Goal: Task Accomplishment & Management: Manage account settings

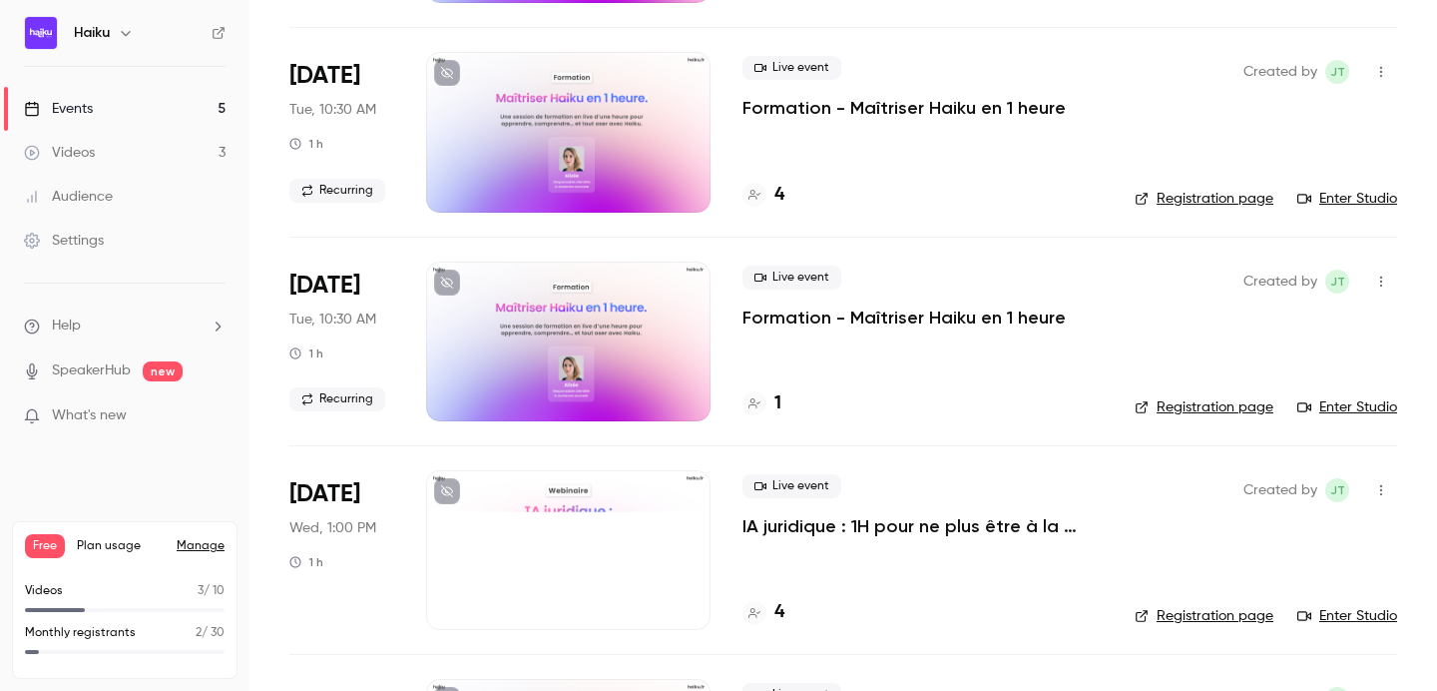
scroll to position [512, 0]
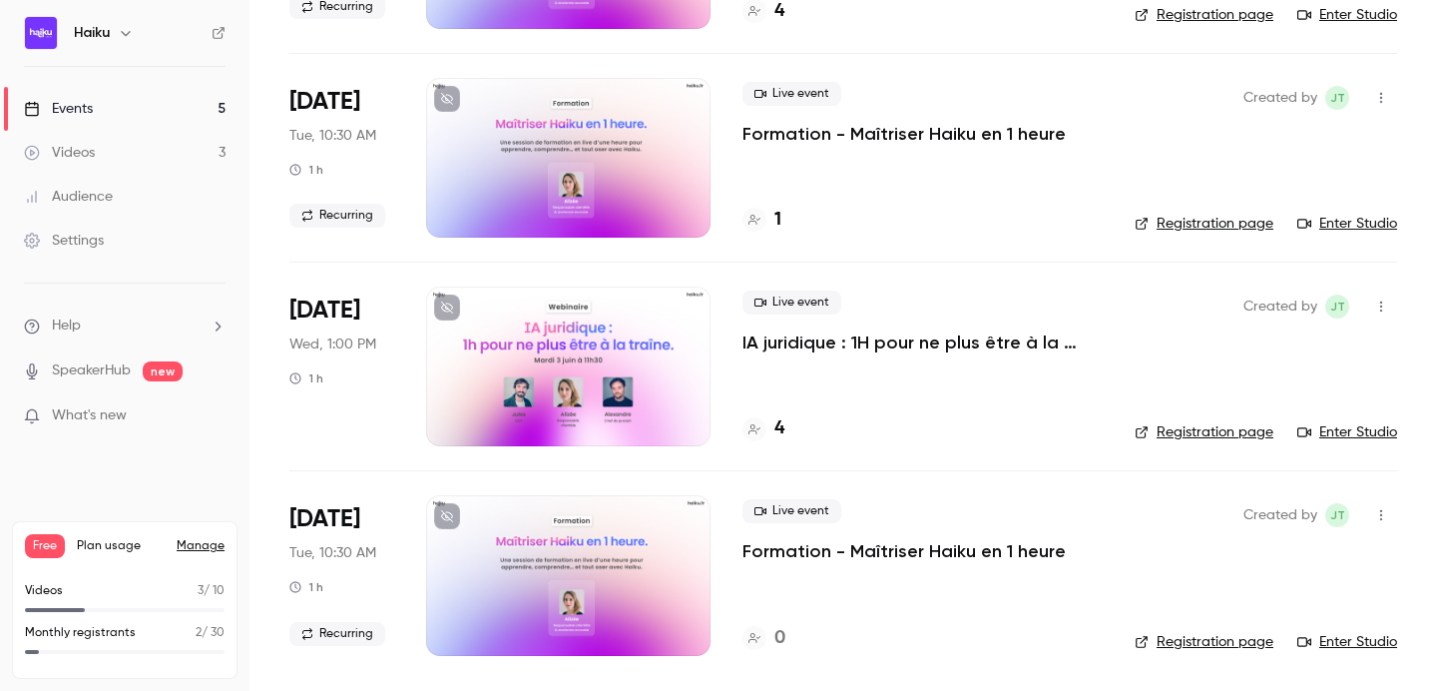
click at [771, 341] on p "IA juridique : 1H pour ne plus être à la traîne." at bounding box center [923, 342] width 360 height 24
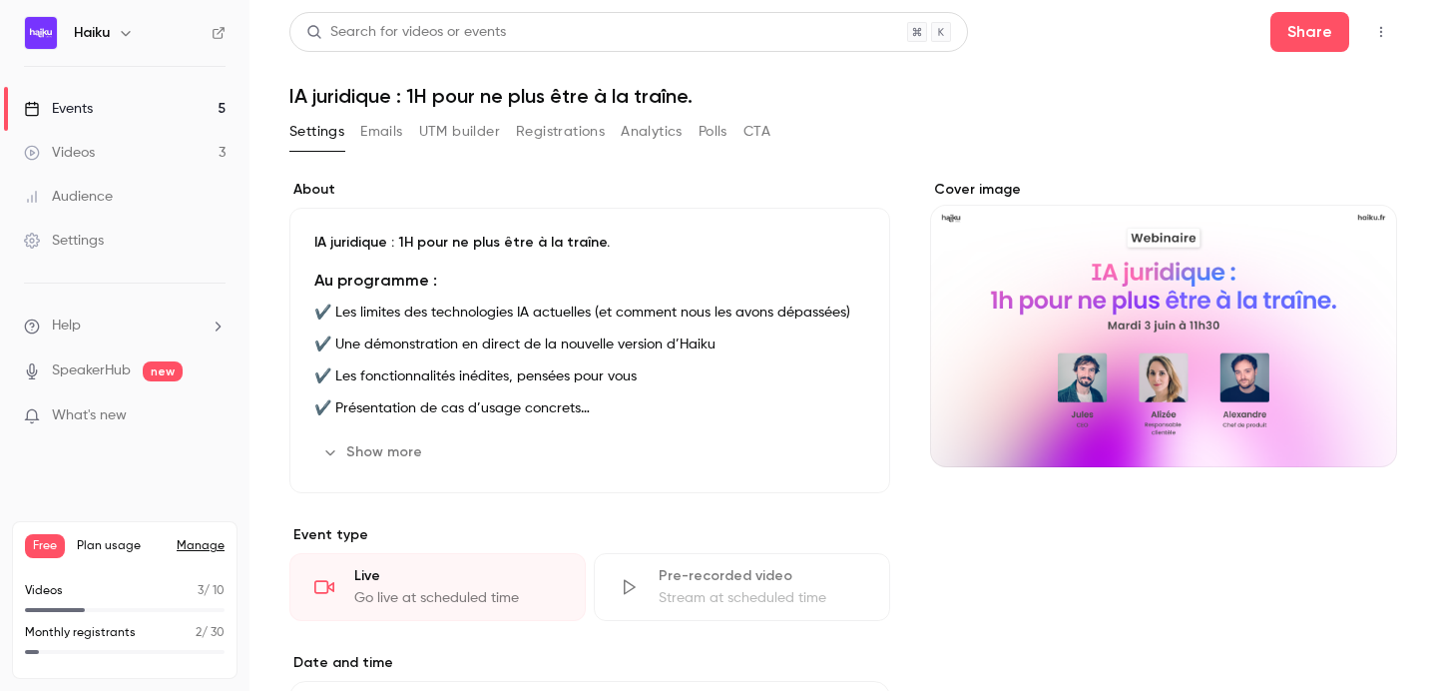
click at [386, 124] on button "Emails" at bounding box center [381, 132] width 42 height 32
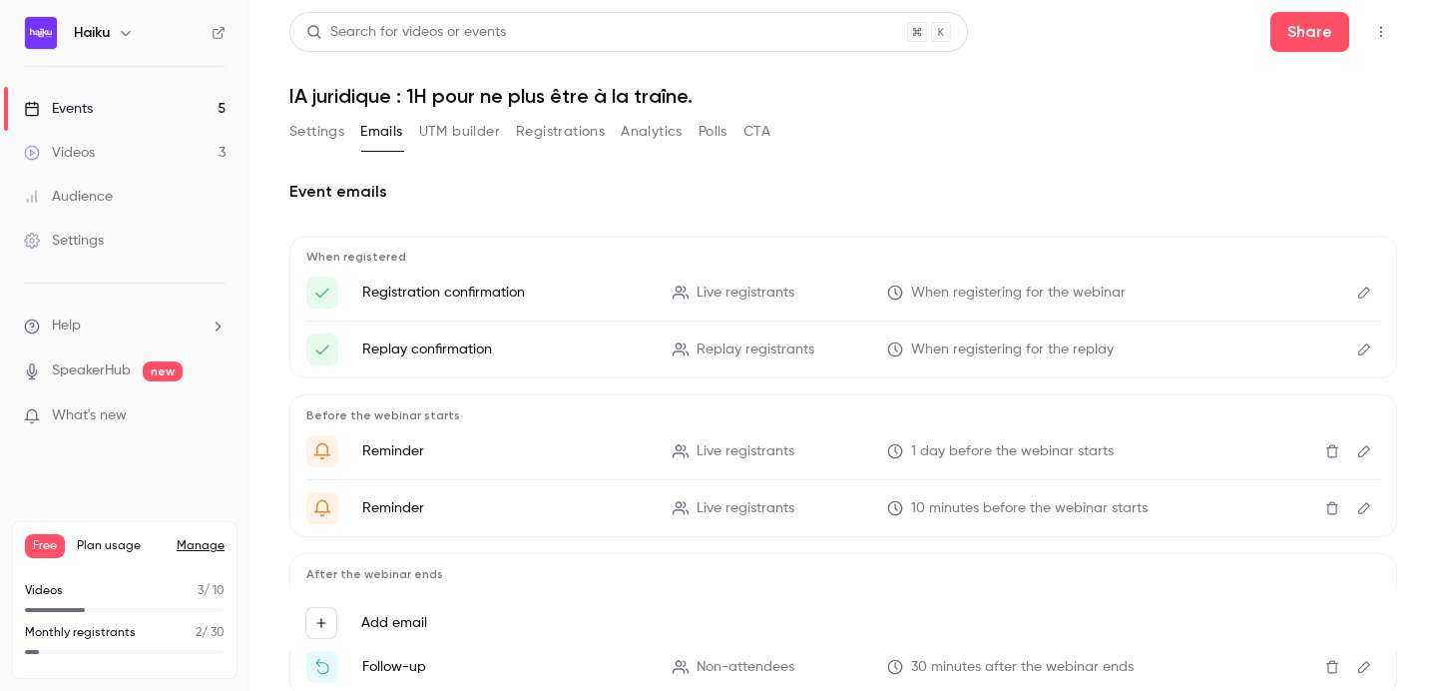
click at [1359, 287] on icon "Edit" at bounding box center [1365, 292] width 16 height 14
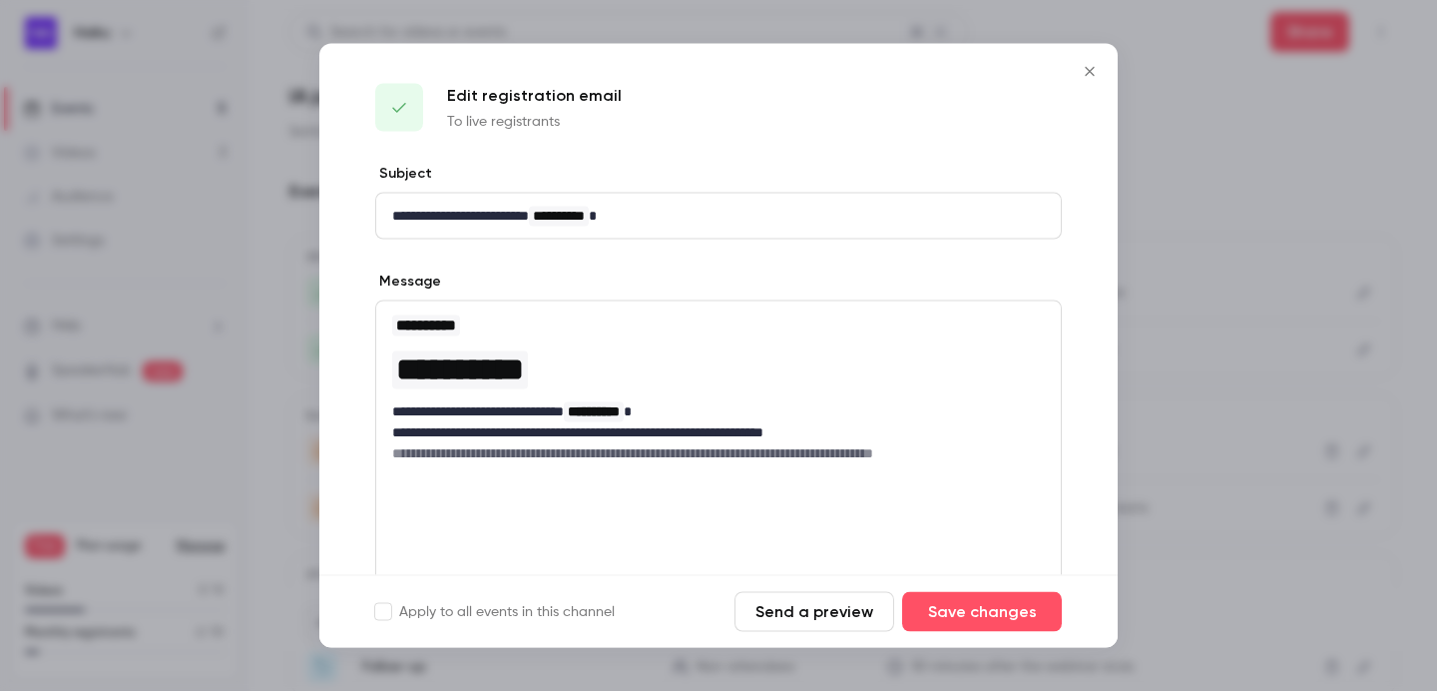
click at [1086, 66] on icon "Close" at bounding box center [1090, 72] width 24 height 16
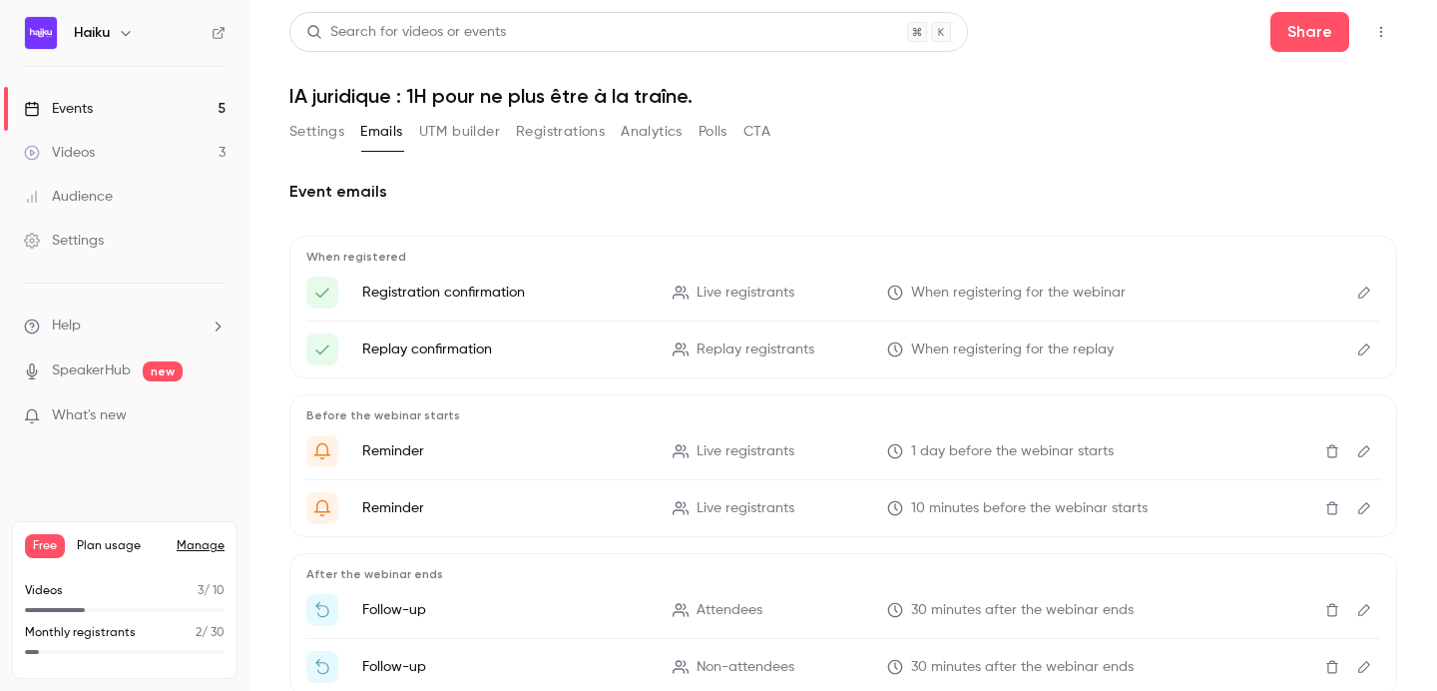
scroll to position [63, 0]
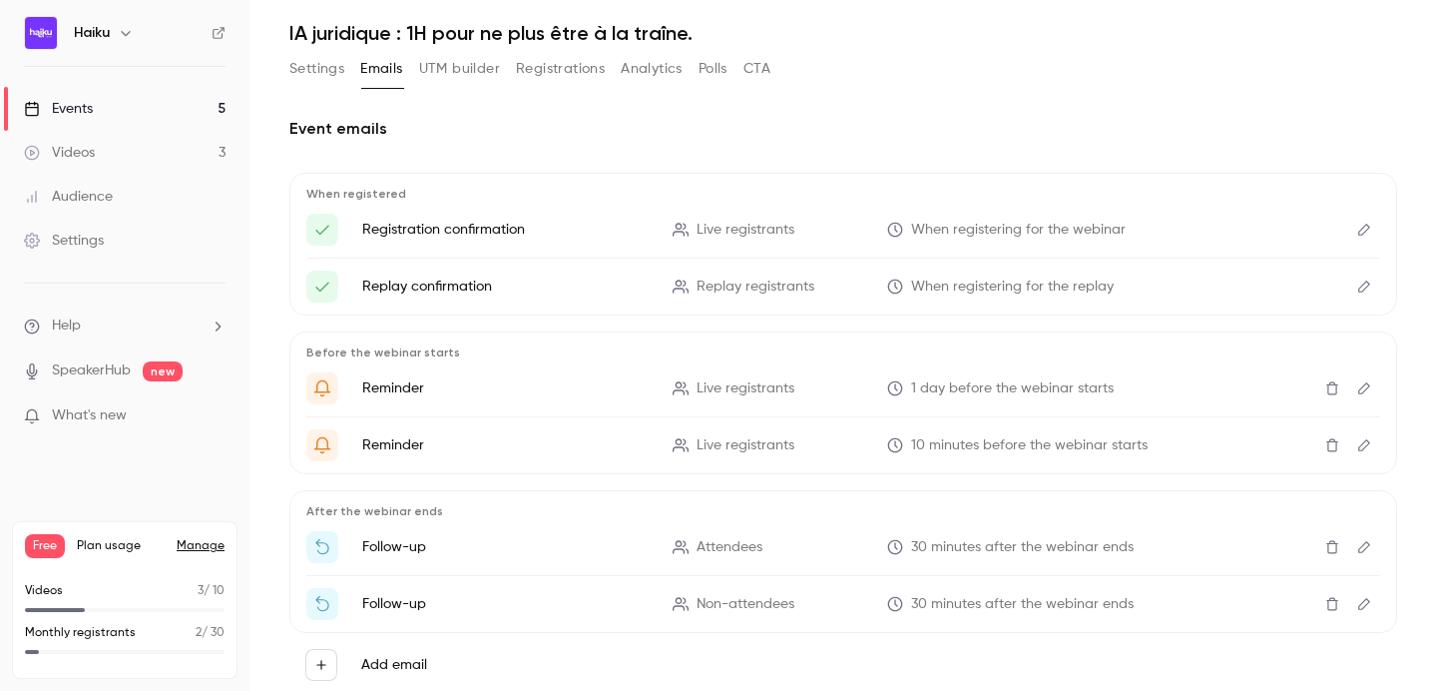
click at [1365, 385] on icon "Edit" at bounding box center [1365, 388] width 12 height 12
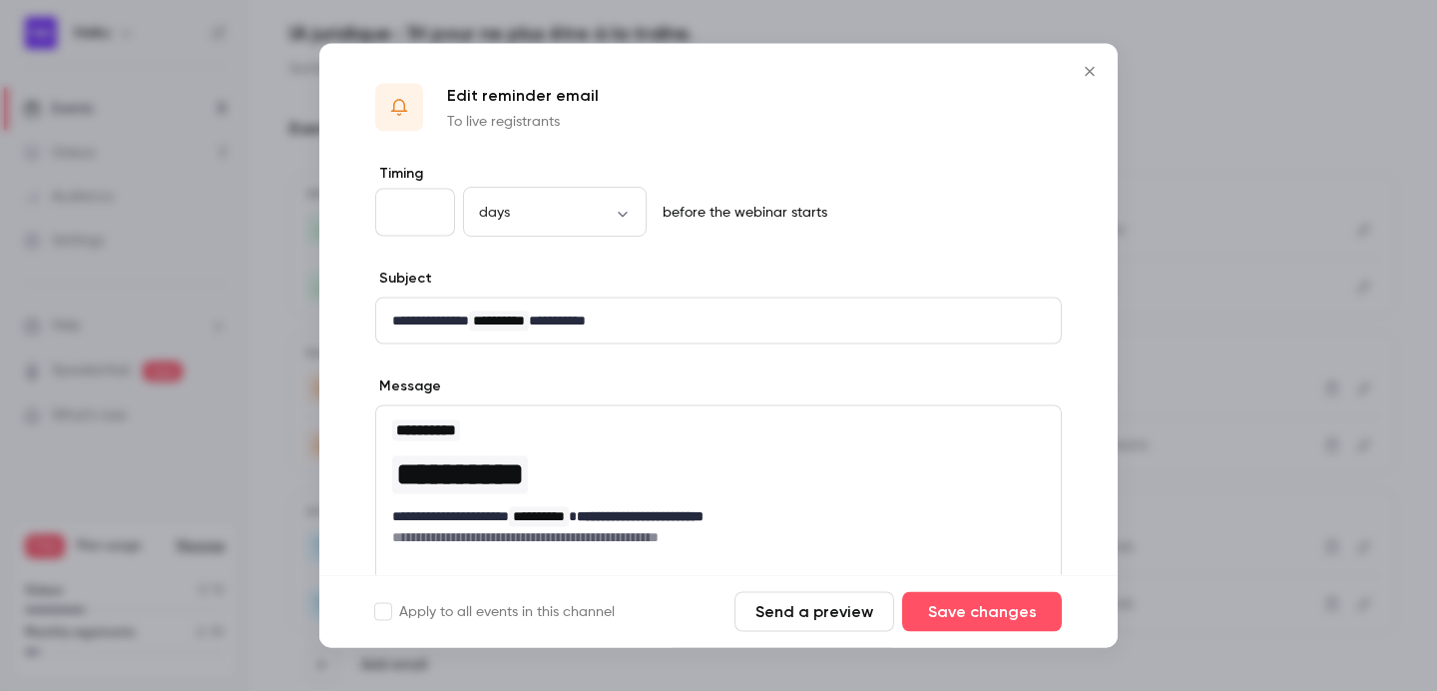
scroll to position [175, 0]
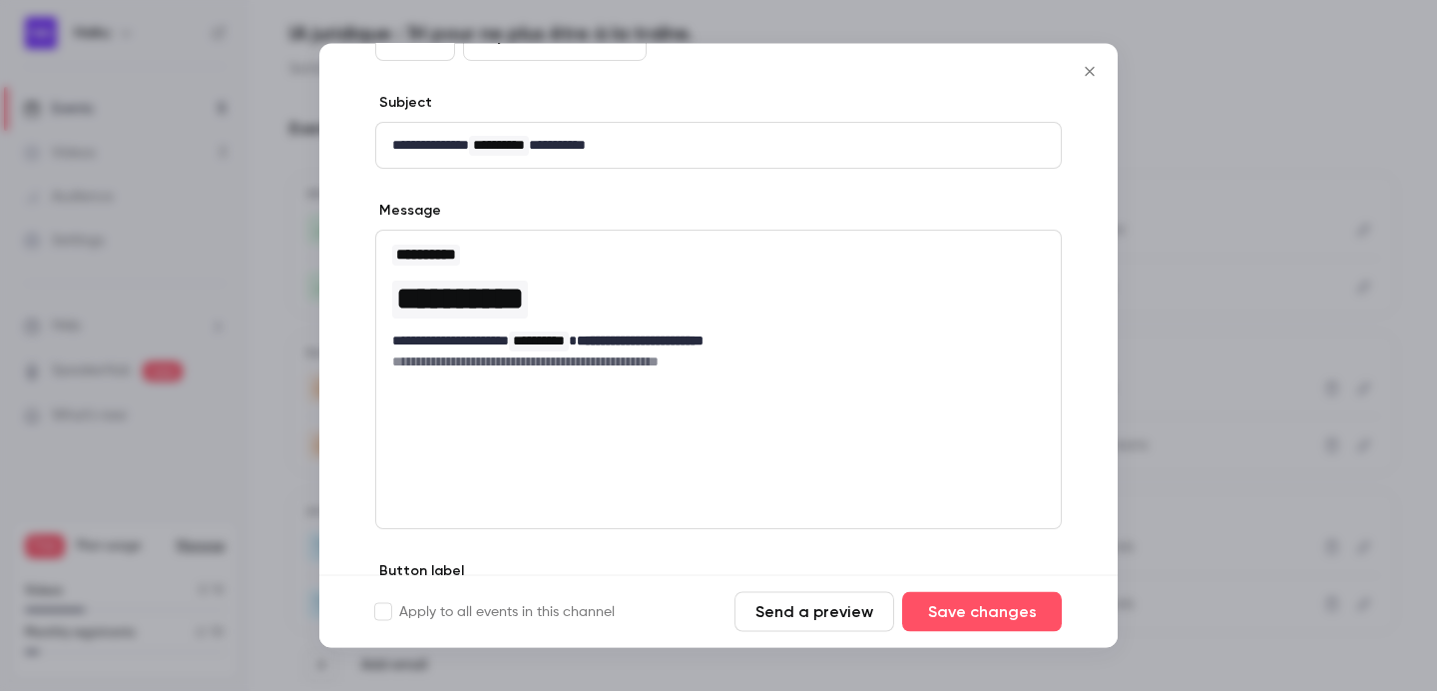
click at [1099, 67] on icon "Close" at bounding box center [1090, 72] width 24 height 16
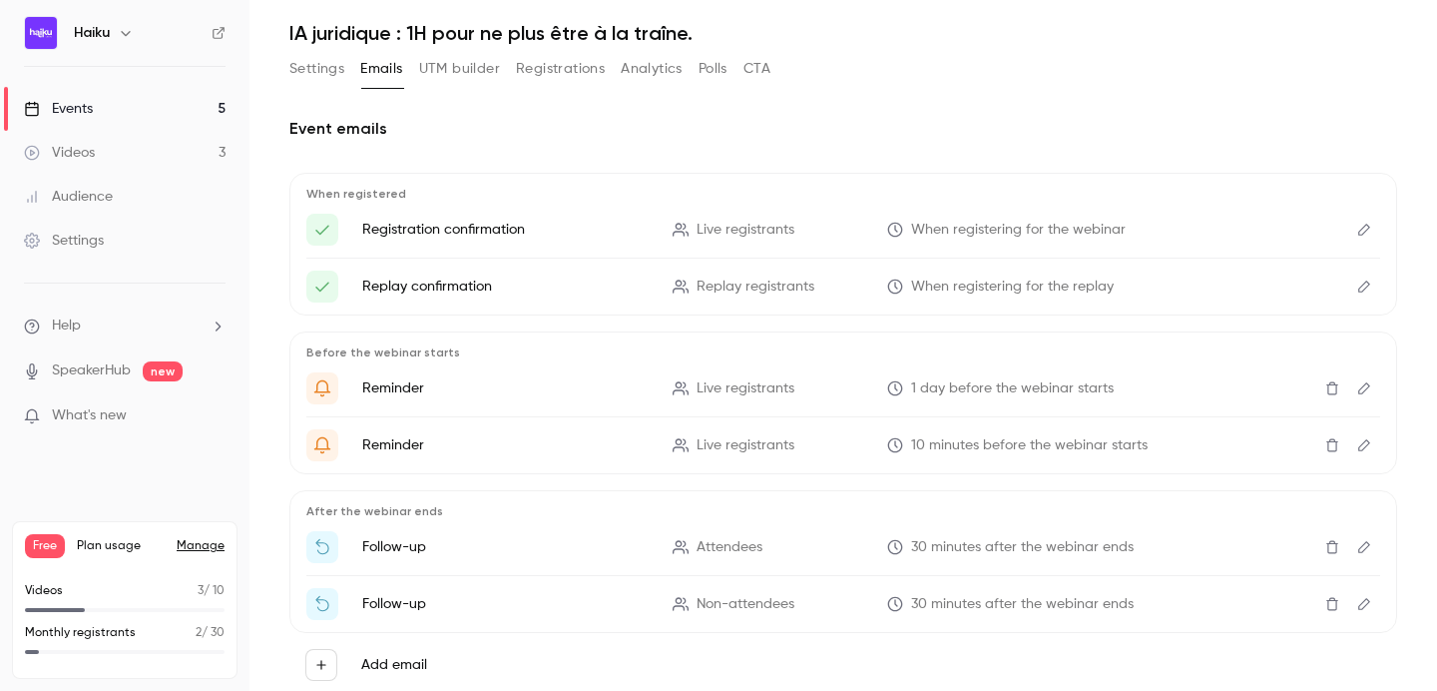
click at [1368, 381] on icon "Edit" at bounding box center [1365, 388] width 16 height 14
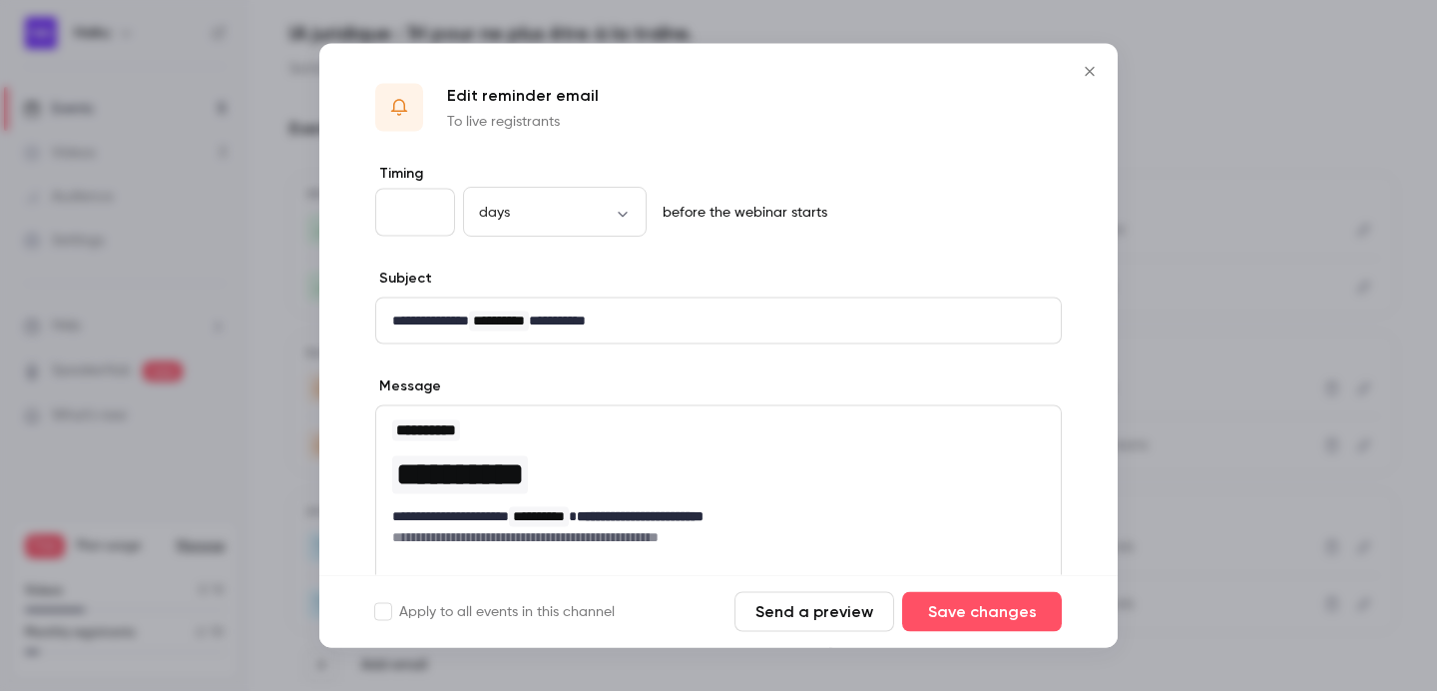
click at [1085, 62] on button "Close" at bounding box center [1090, 72] width 40 height 40
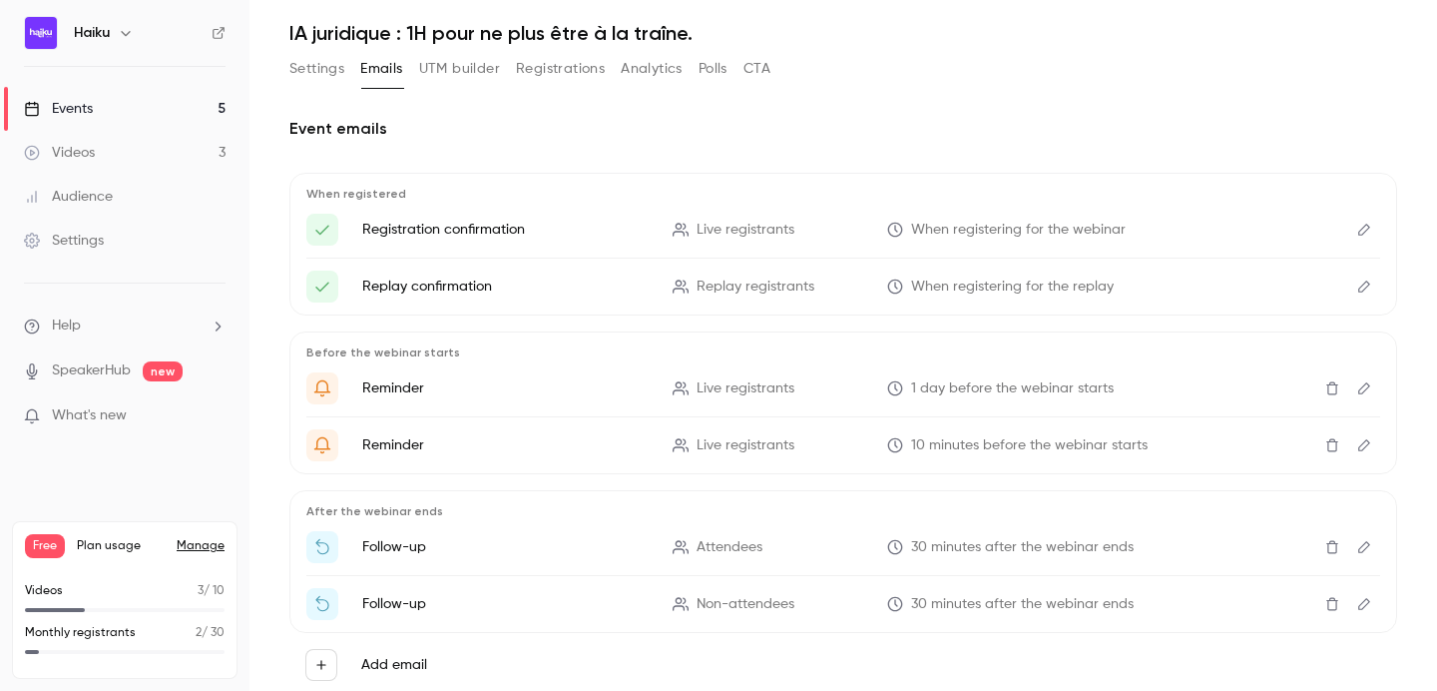
click at [1375, 224] on button "Edit" at bounding box center [1365, 230] width 32 height 32
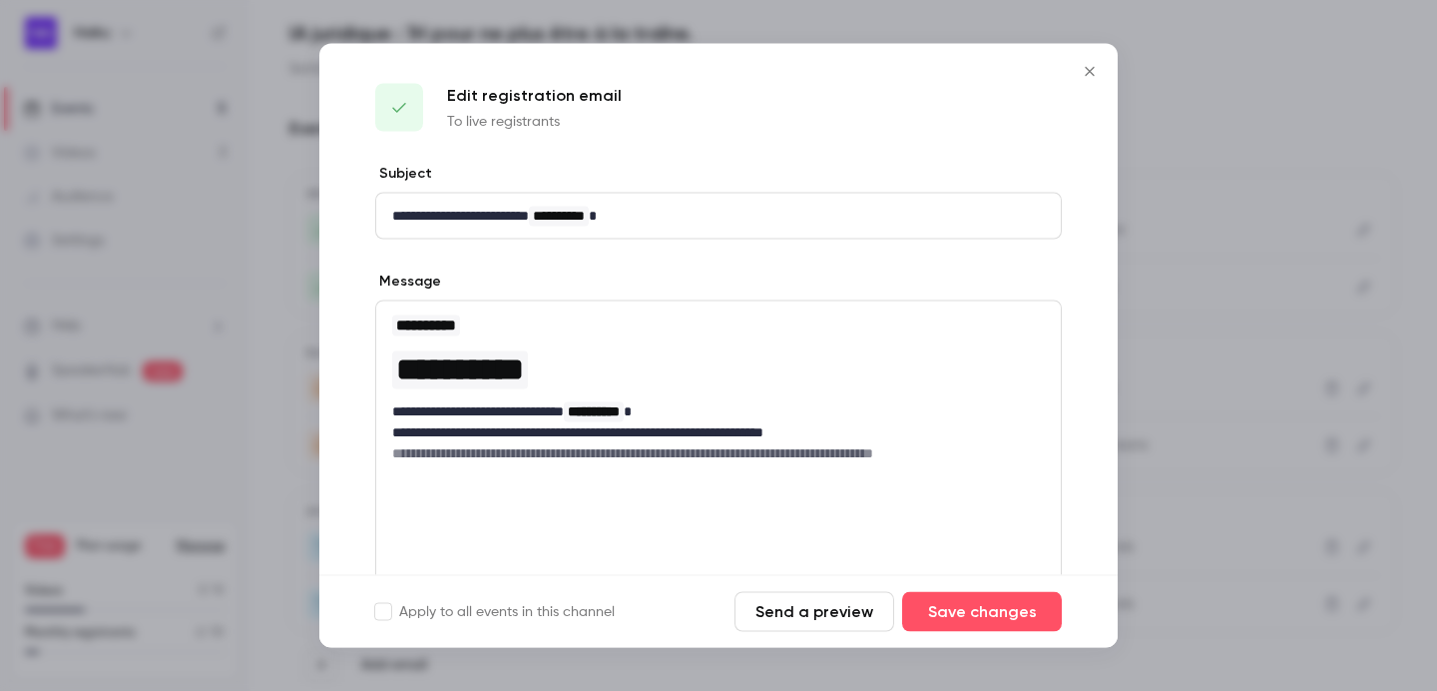
click at [838, 614] on button "Send a preview" at bounding box center [815, 612] width 160 height 40
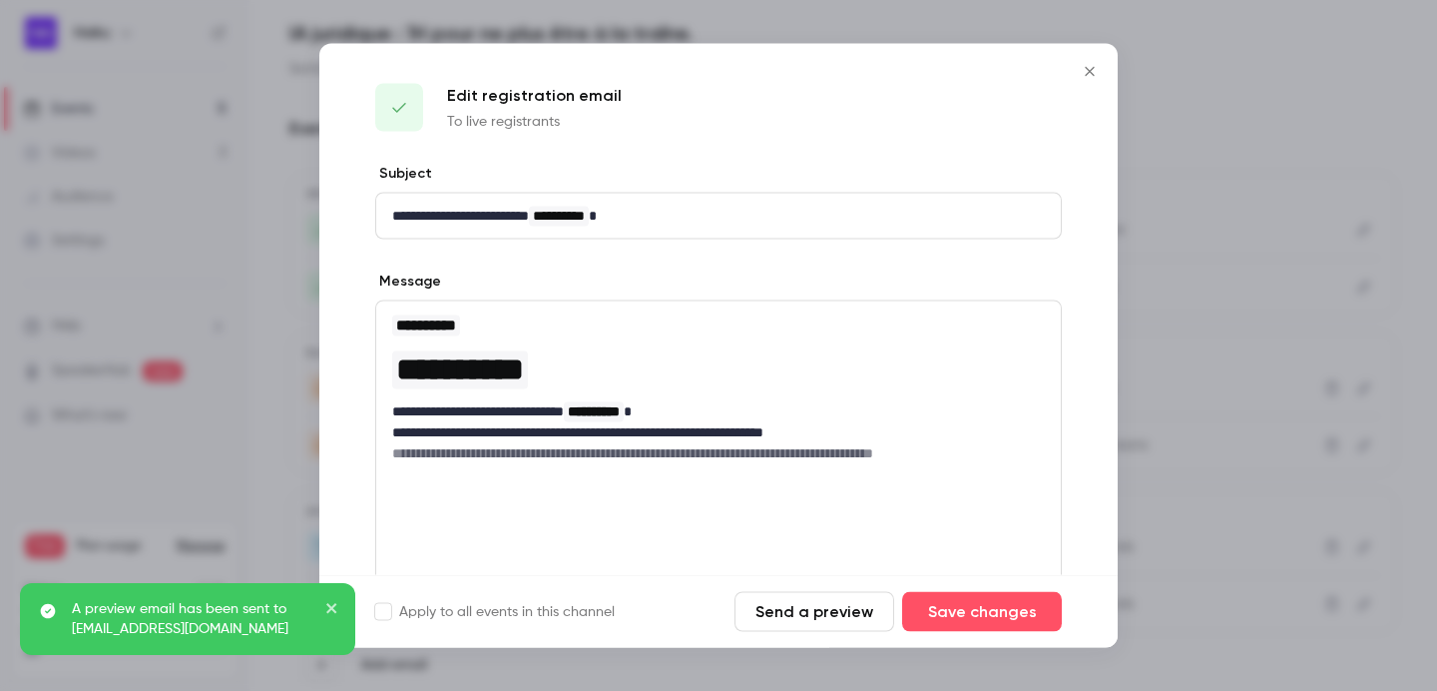
click at [1086, 70] on icon "Close" at bounding box center [1090, 72] width 24 height 16
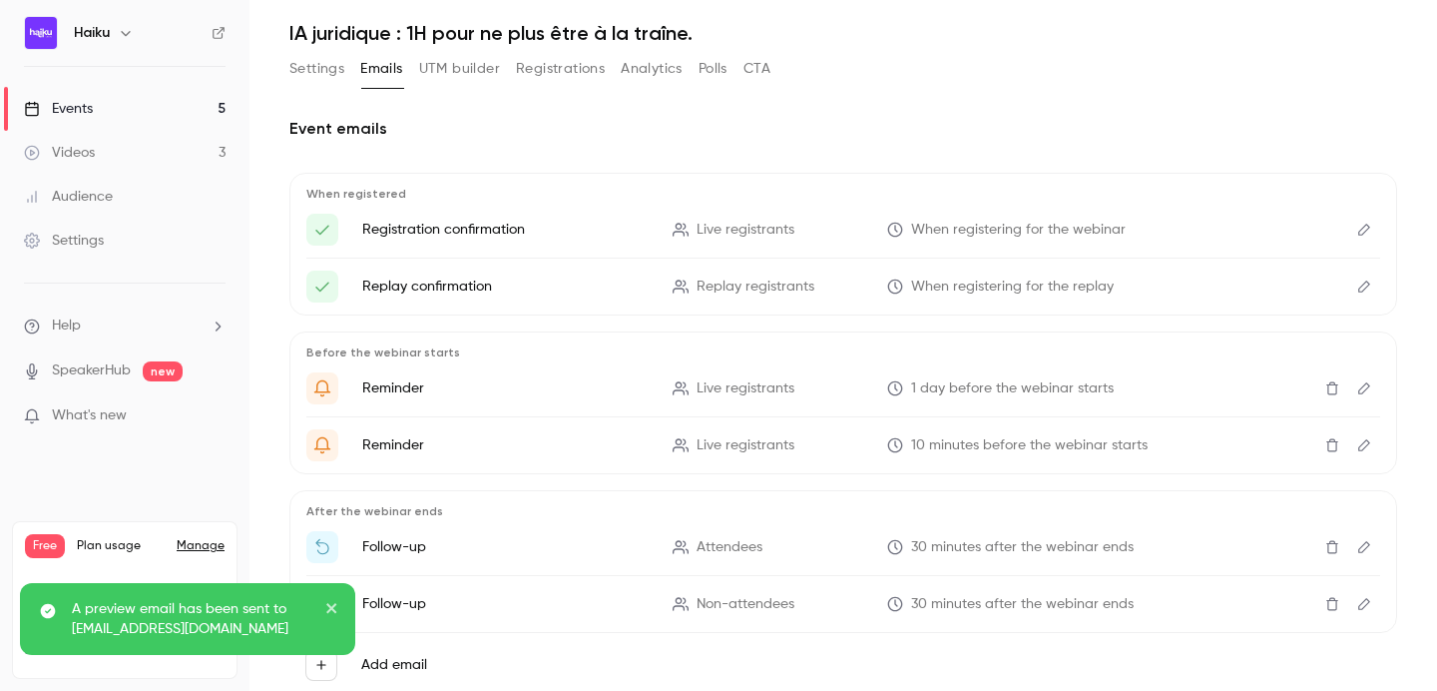
click at [320, 77] on button "Settings" at bounding box center [316, 69] width 55 height 32
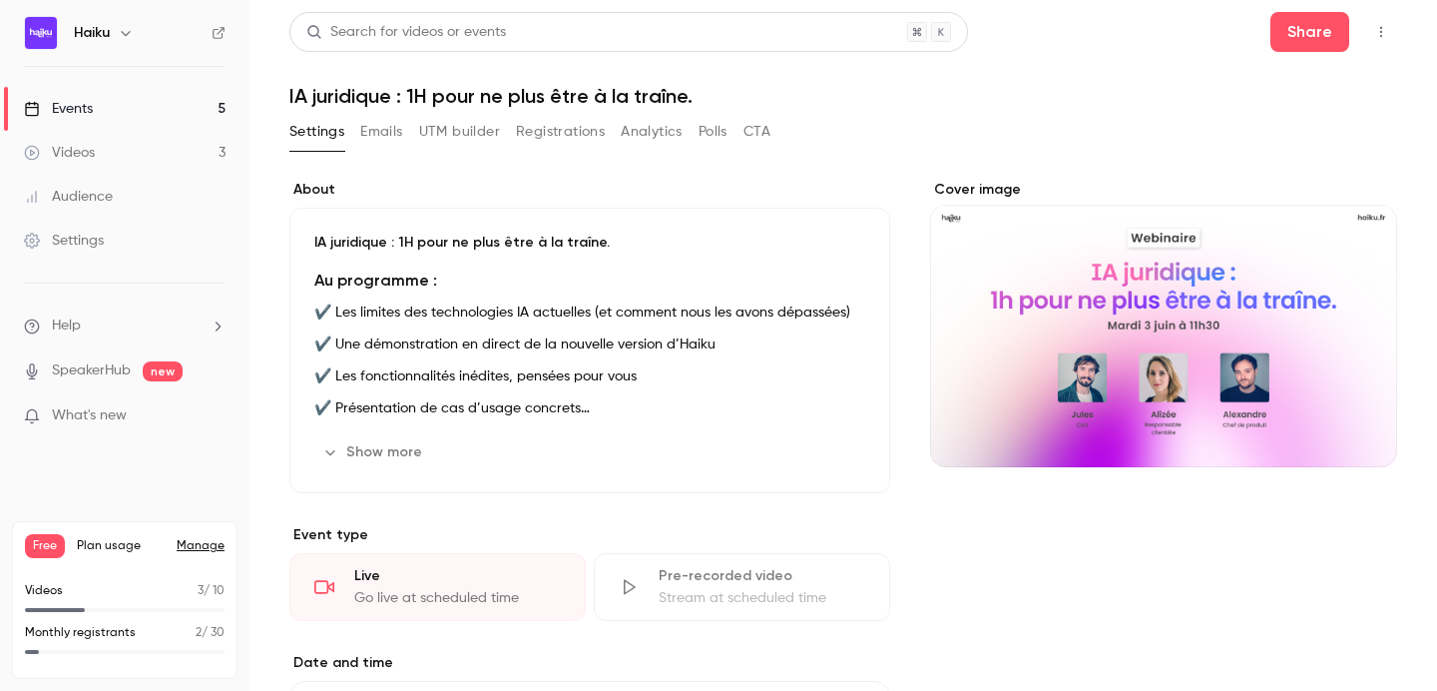
click at [119, 119] on link "Events 5" at bounding box center [125, 109] width 250 height 44
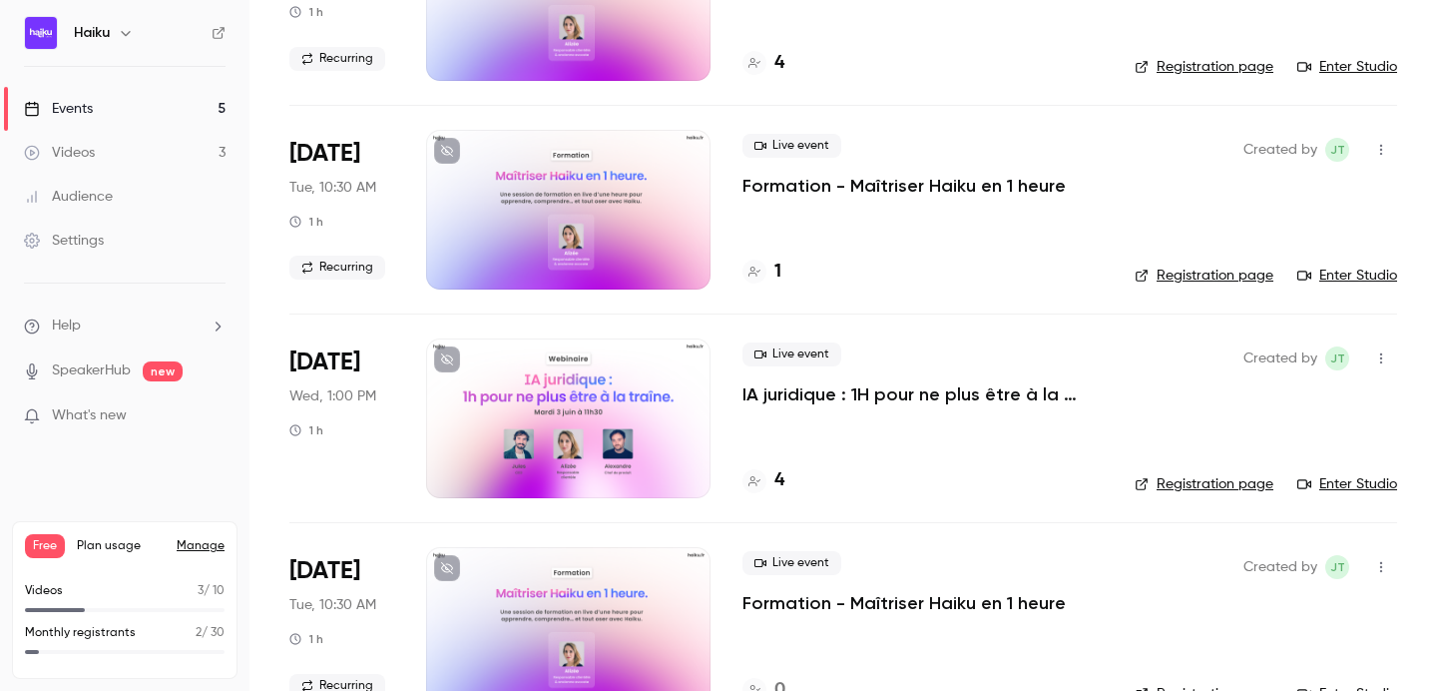
scroll to position [512, 0]
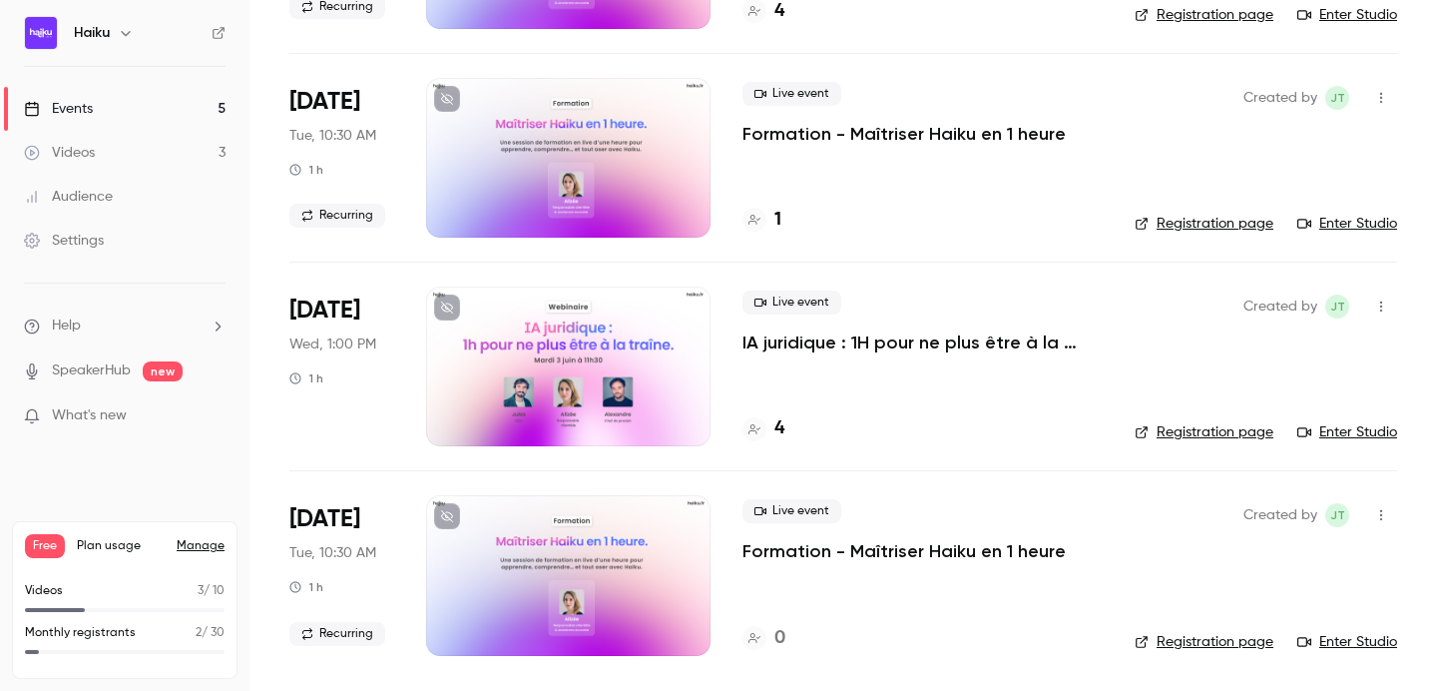
click at [1381, 302] on icon "button" at bounding box center [1382, 306] width 16 height 14
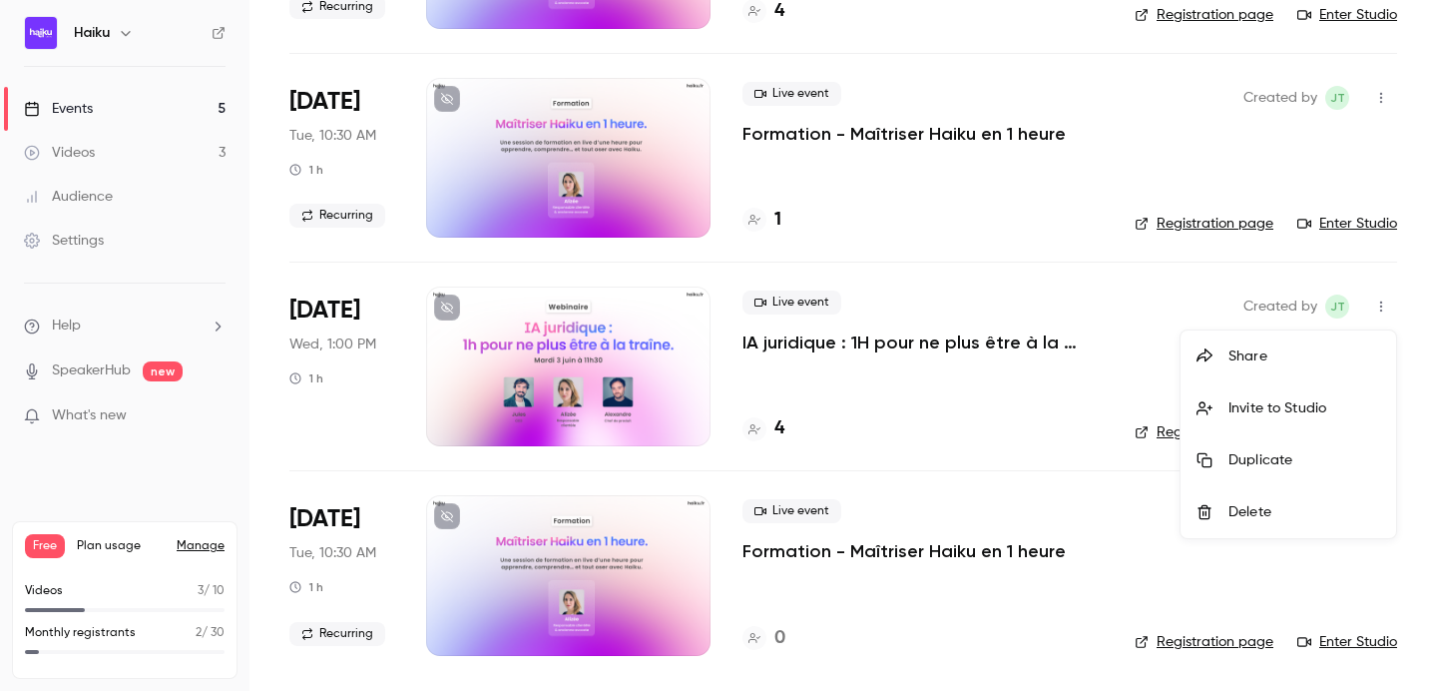
click at [1236, 358] on div "Share" at bounding box center [1305, 356] width 152 height 20
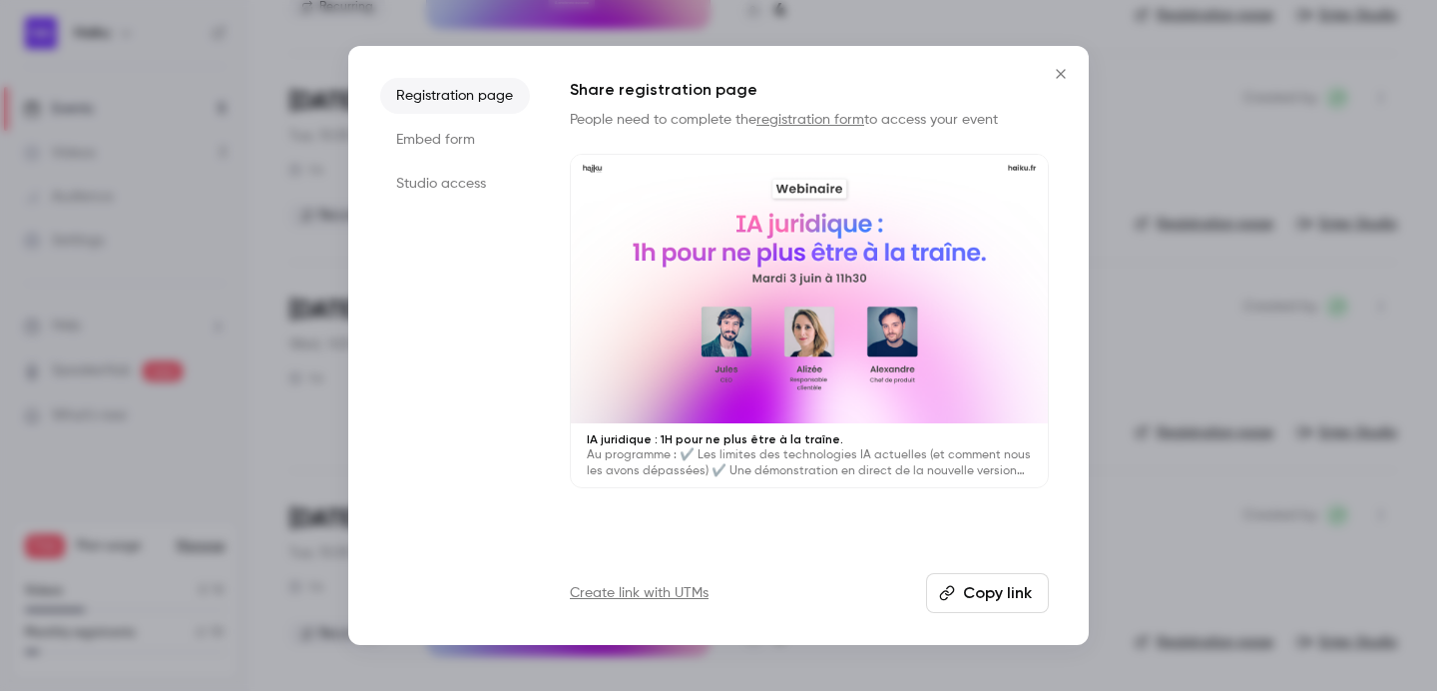
click at [1027, 587] on button "Copy link" at bounding box center [987, 593] width 123 height 40
click at [1058, 66] on icon "Close" at bounding box center [1061, 74] width 24 height 16
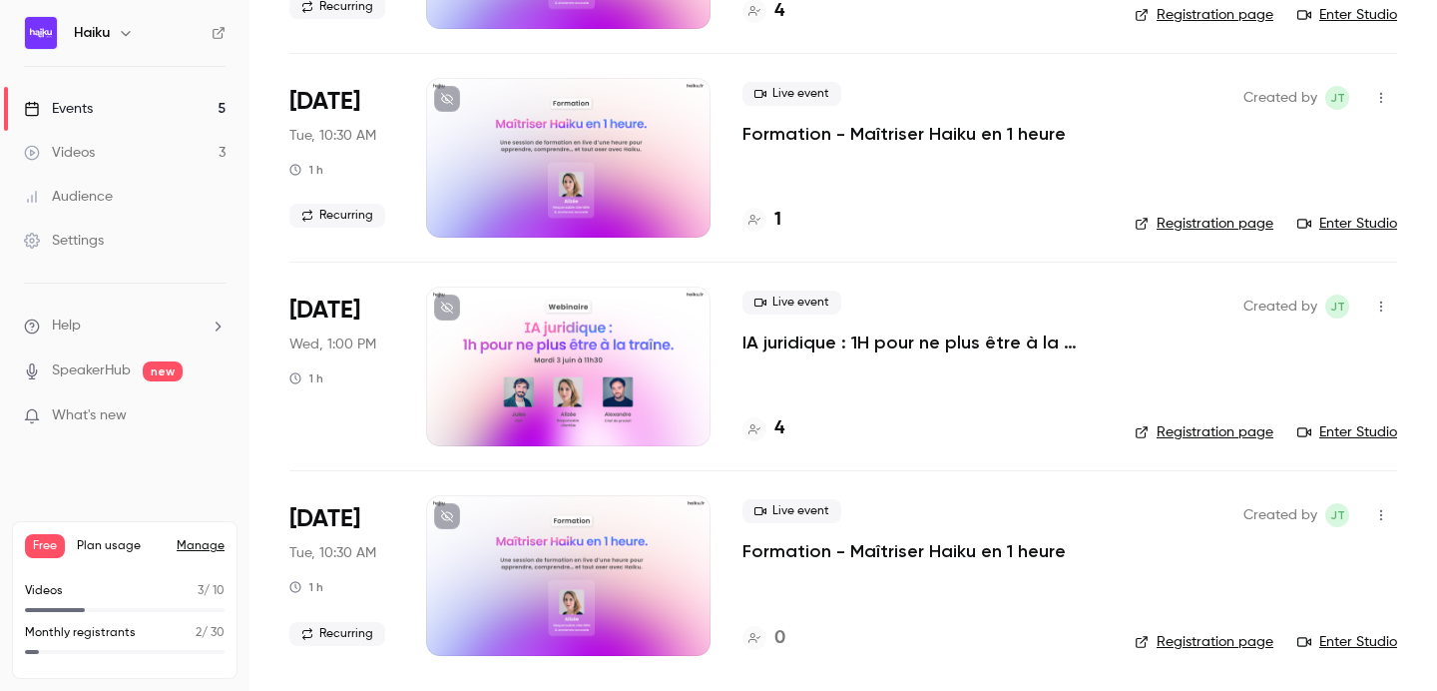
click at [1379, 310] on icon "button" at bounding box center [1382, 306] width 16 height 14
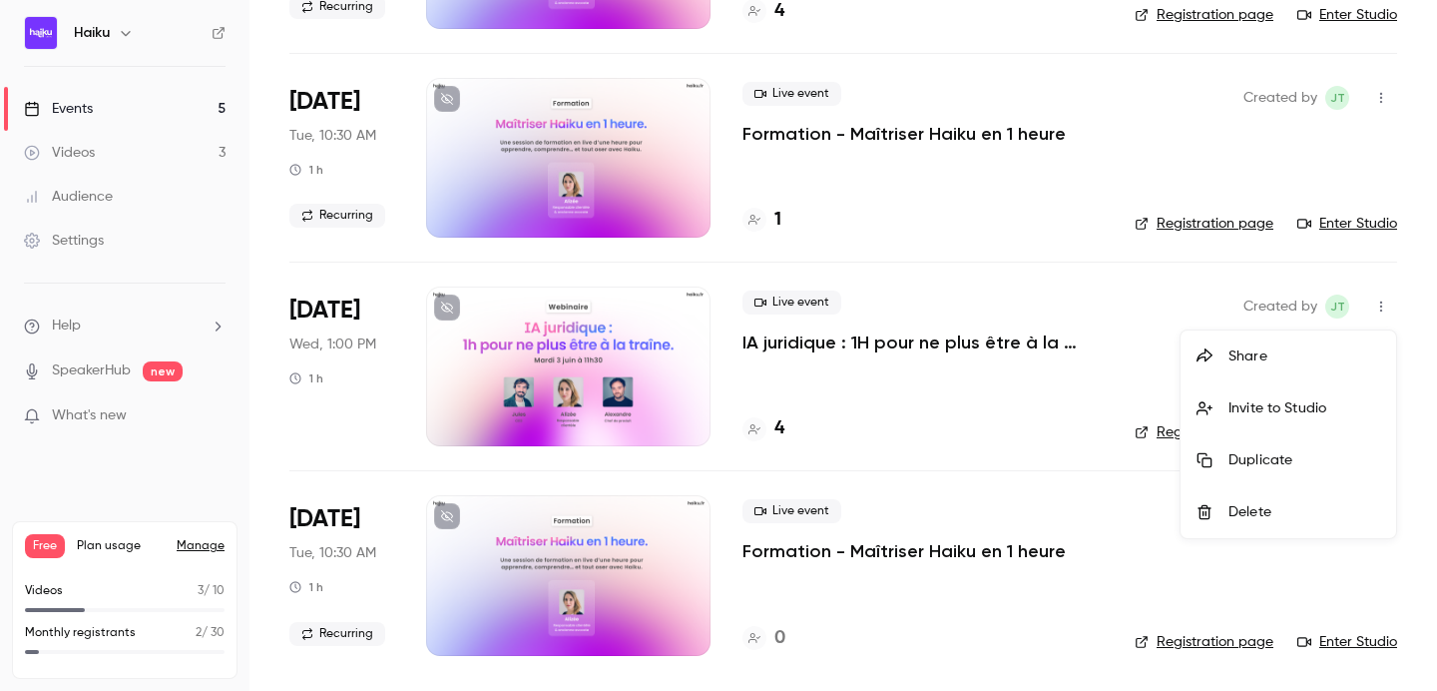
click at [1261, 449] on li "Duplicate" at bounding box center [1289, 460] width 216 height 52
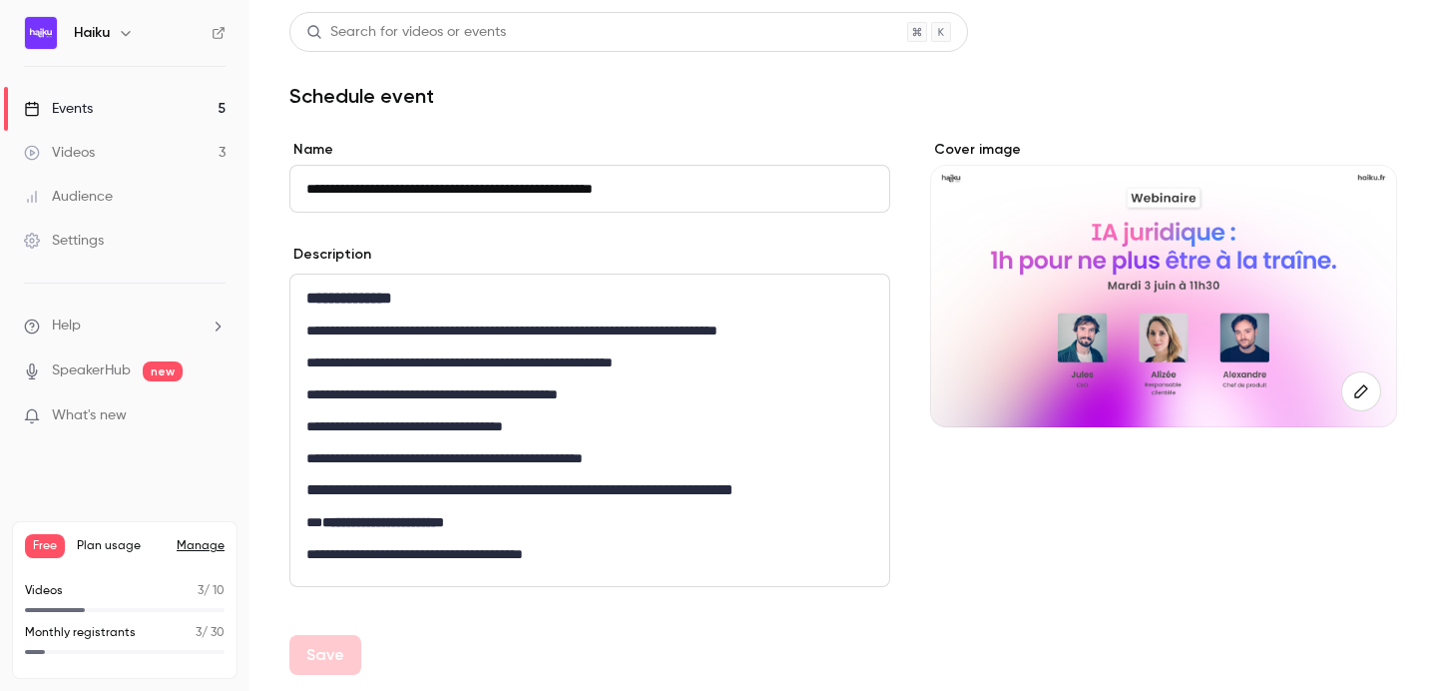
click at [314, 193] on input "**********" at bounding box center [589, 189] width 601 height 48
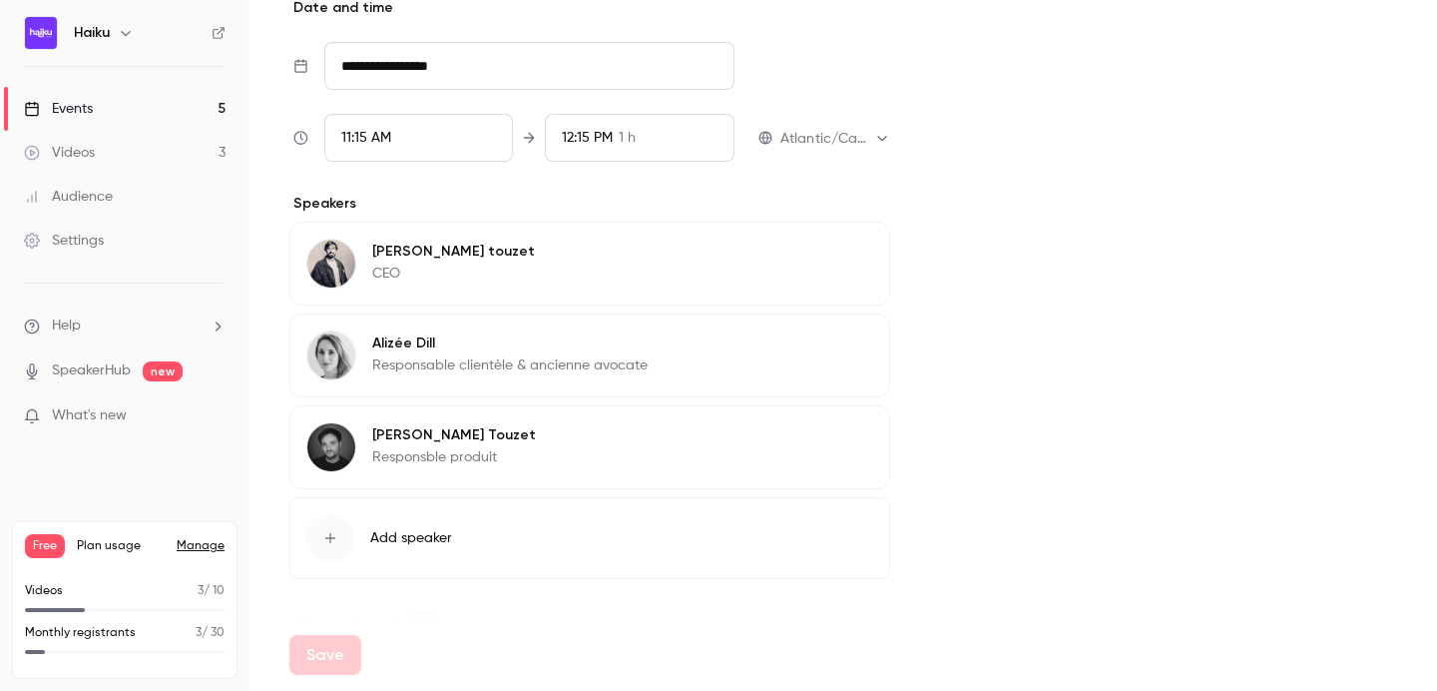
scroll to position [797, 0]
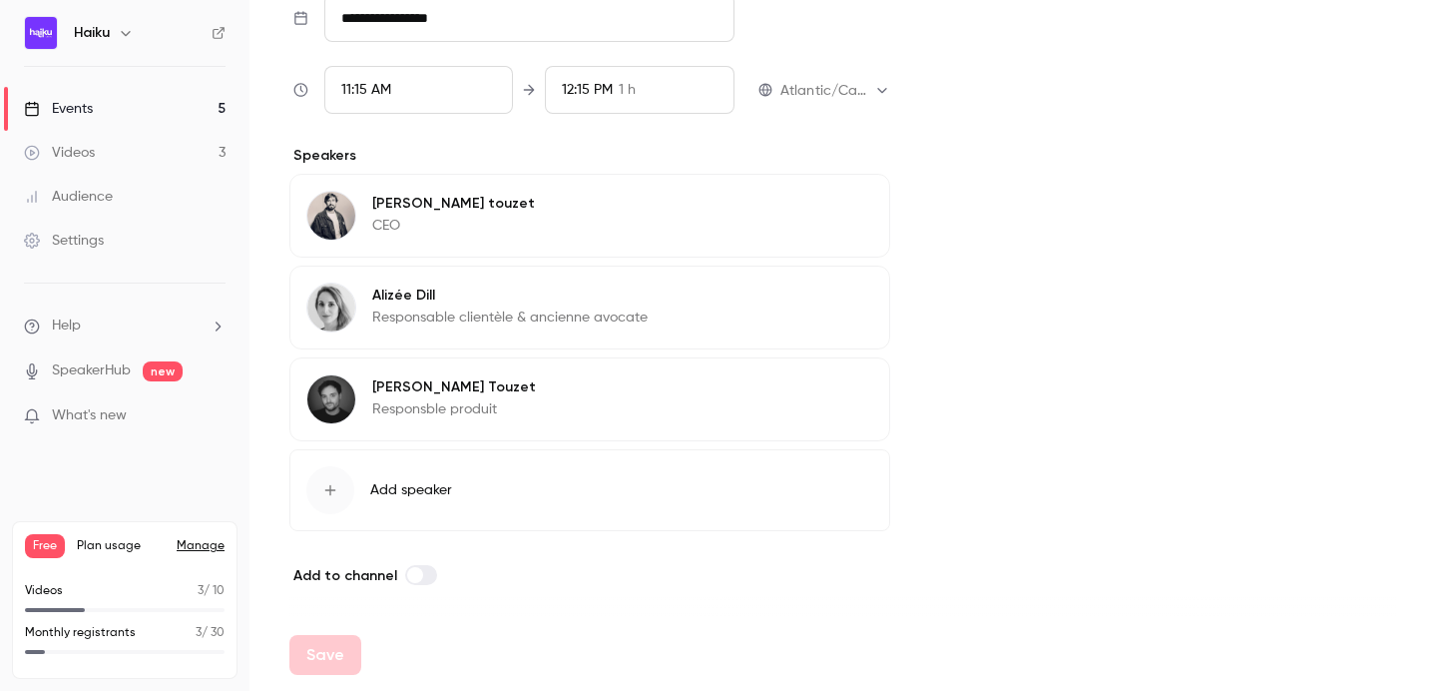
click at [888, 399] on div "[PERSON_NAME] Responsble produit Edit" at bounding box center [589, 399] width 601 height 84
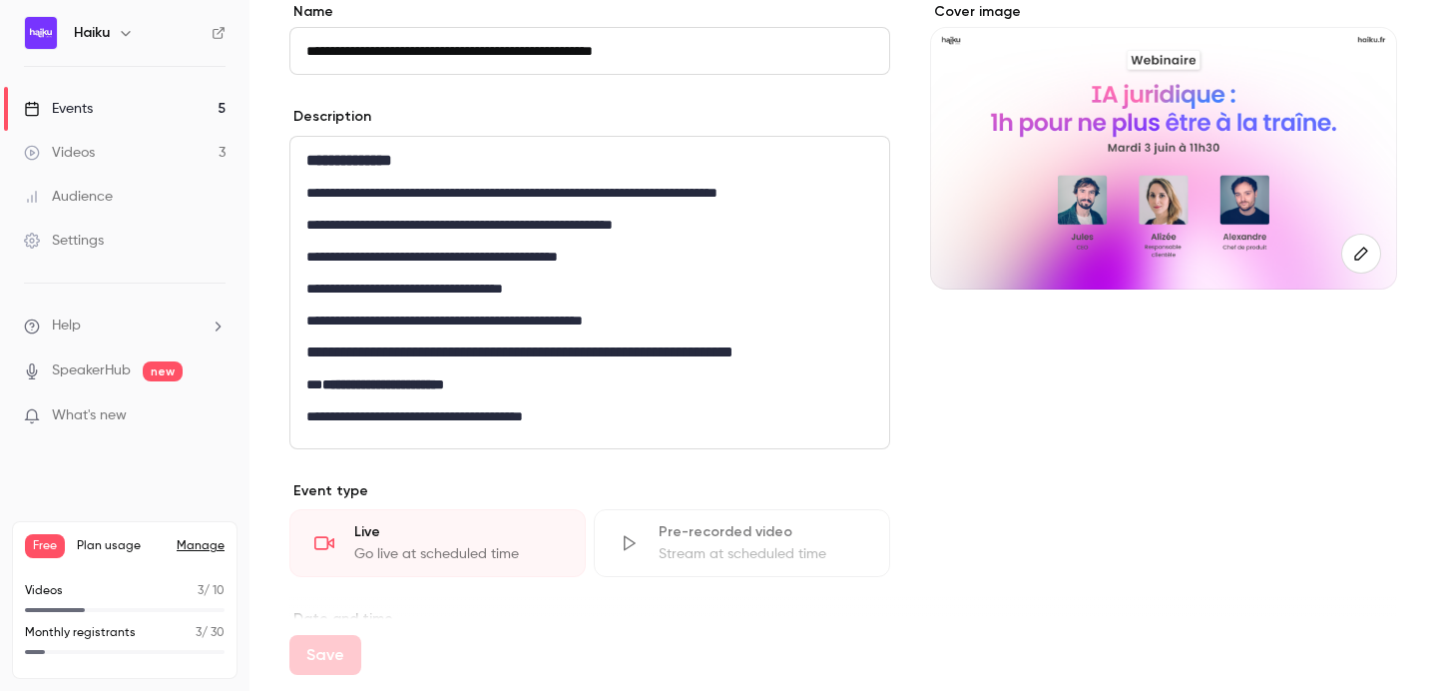
scroll to position [0, 0]
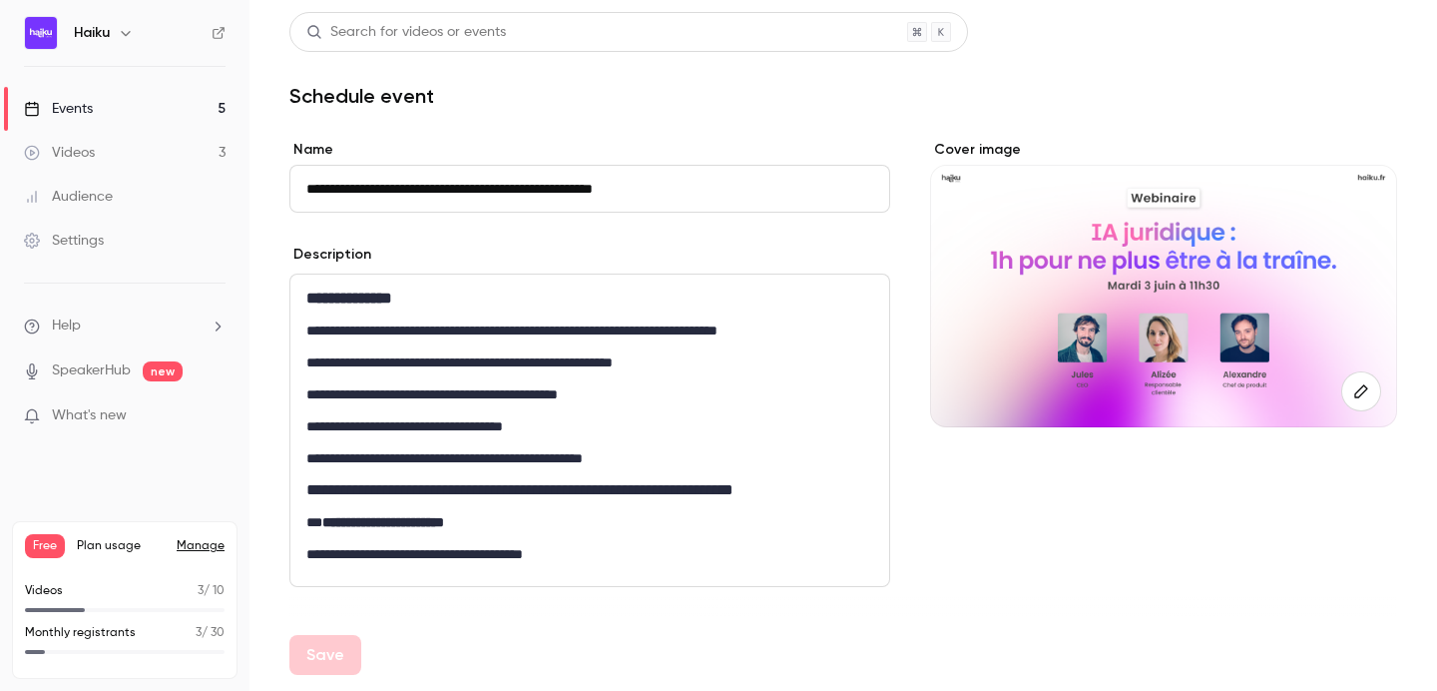
click at [314, 641] on div "Save" at bounding box center [325, 655] width 72 height 40
click at [287, 617] on main "**********" at bounding box center [844, 345] width 1188 height 691
click at [360, 186] on input "**********" at bounding box center [589, 189] width 601 height 48
click at [355, 182] on input "**********" at bounding box center [589, 189] width 601 height 48
click at [333, 647] on button "Save" at bounding box center [325, 655] width 72 height 40
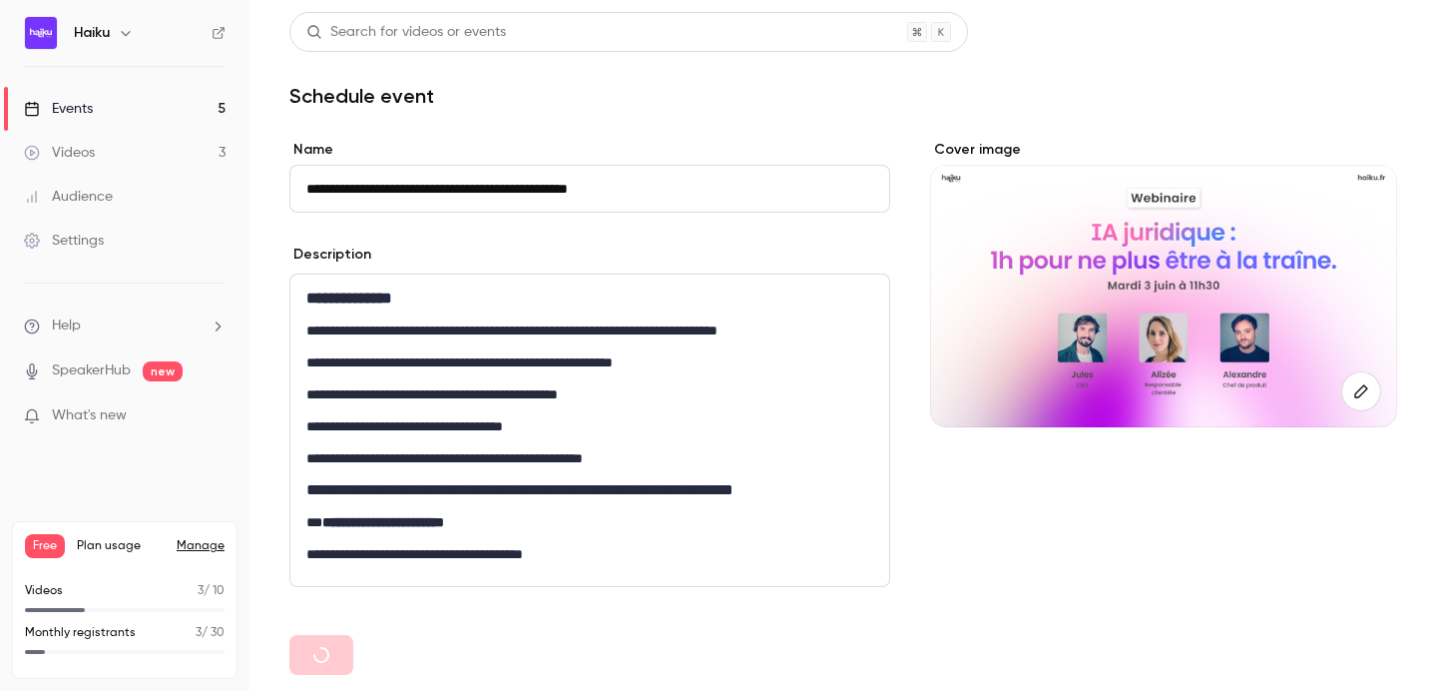
type input "**********"
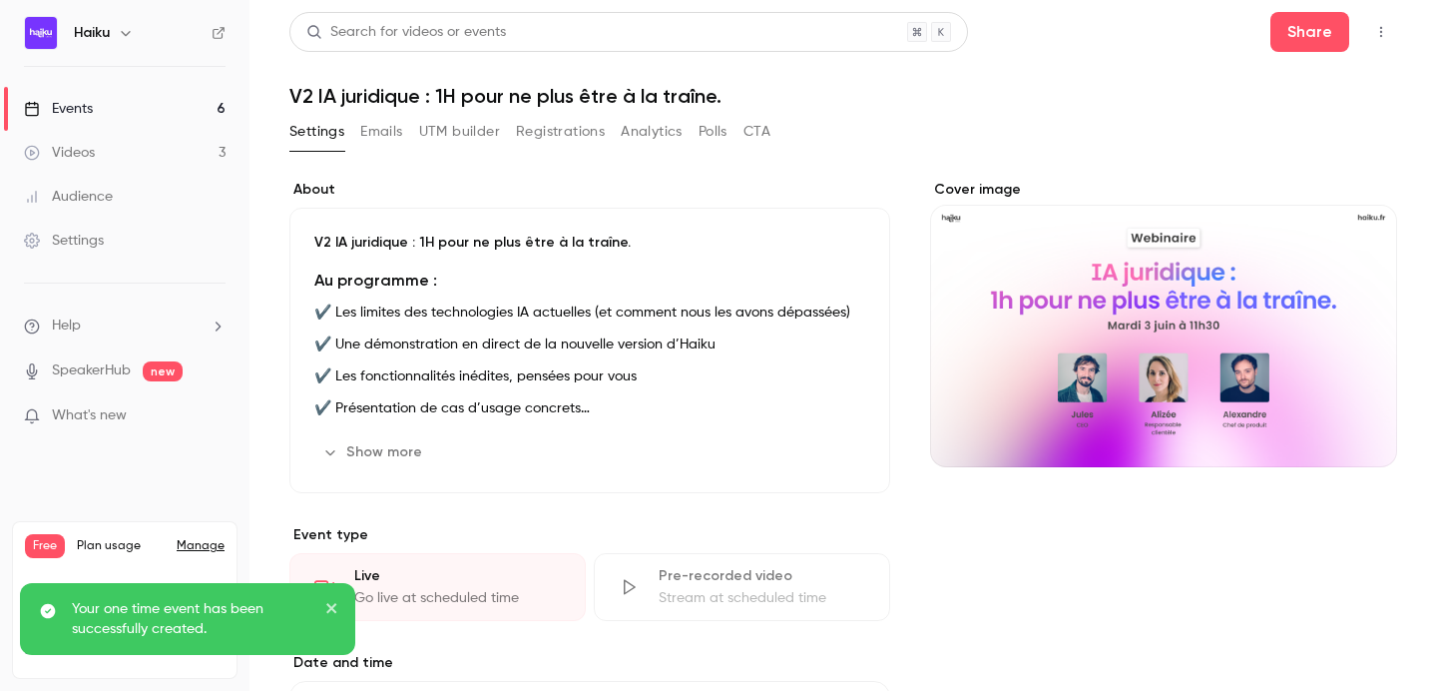
click at [303, 125] on button "Settings" at bounding box center [316, 132] width 55 height 32
click at [99, 107] on link "Events 6" at bounding box center [125, 109] width 250 height 44
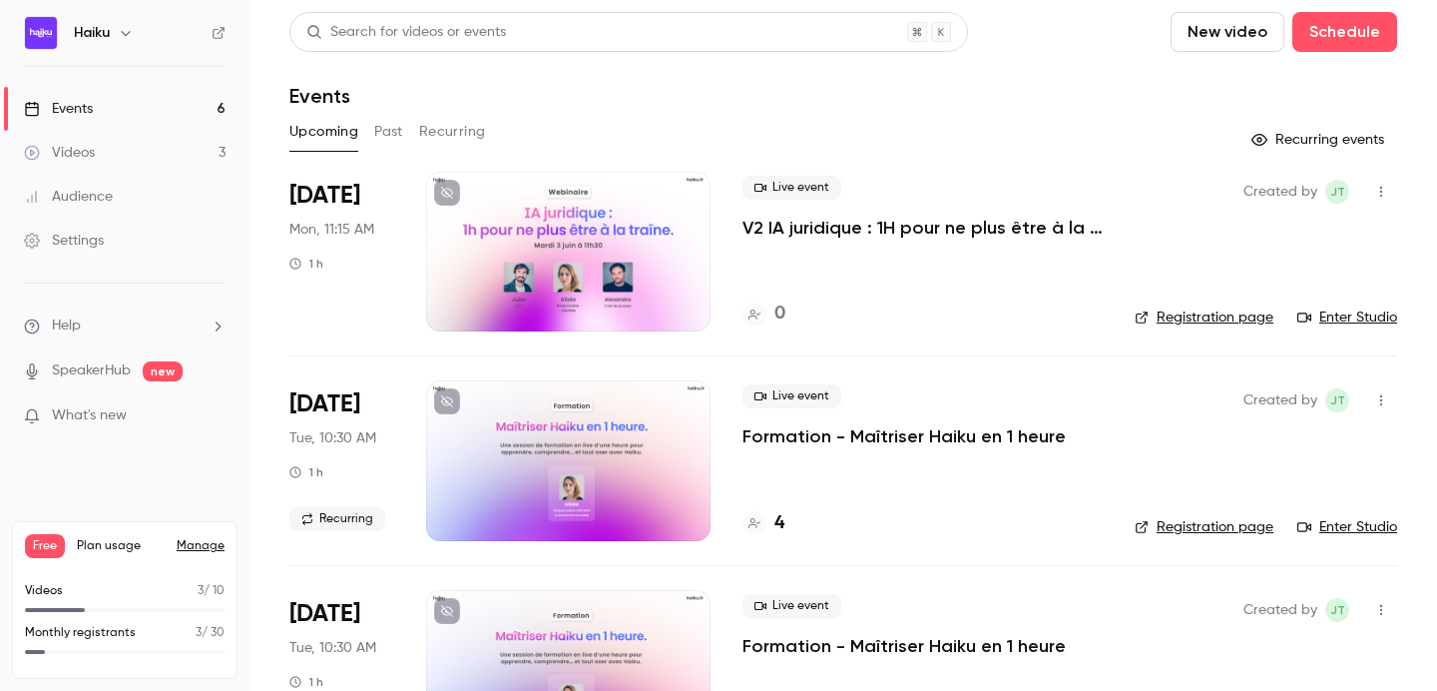
click at [1375, 179] on button "button" at bounding box center [1382, 192] width 32 height 32
click at [847, 225] on div at bounding box center [718, 345] width 1437 height 691
click at [564, 217] on div at bounding box center [568, 252] width 284 height 160
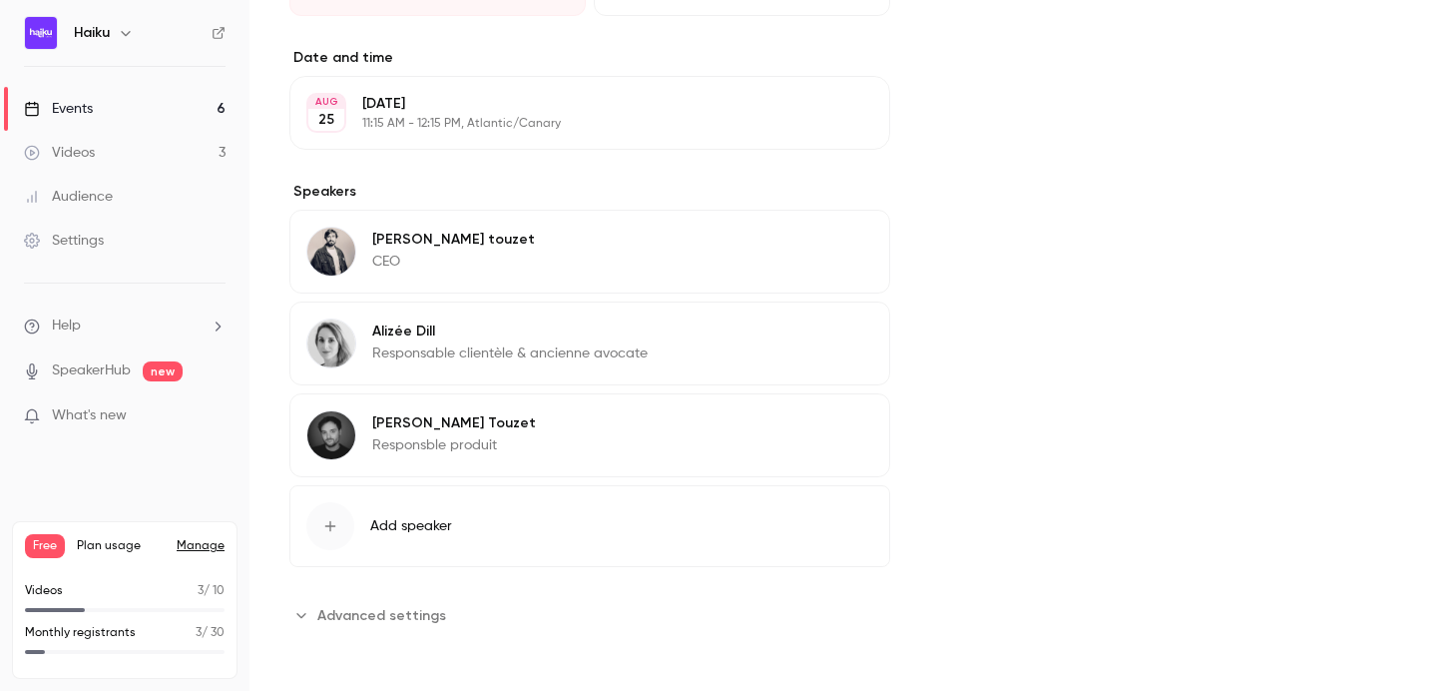
scroll to position [585, 0]
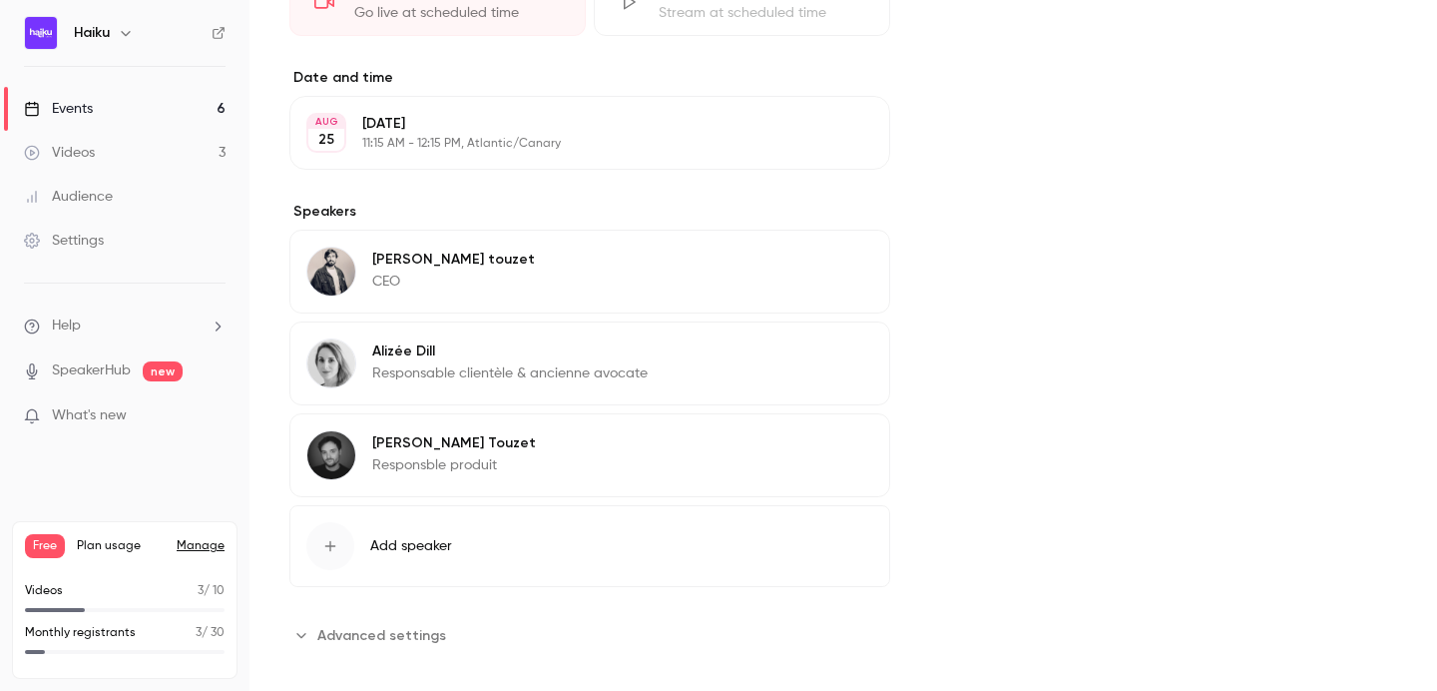
click at [380, 147] on p "11:15 AM - 12:15 PM, Atlantic/Canary" at bounding box center [573, 144] width 422 height 16
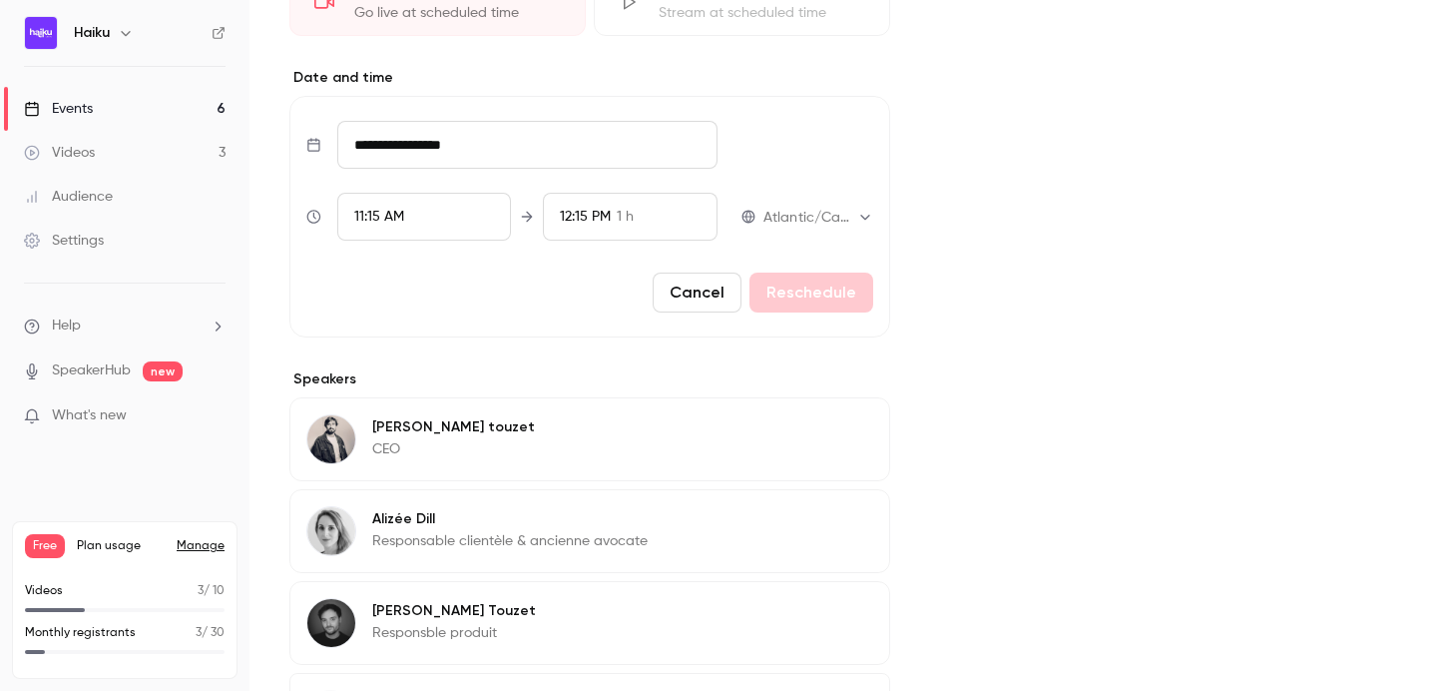
click at [406, 138] on input "**********" at bounding box center [527, 145] width 380 height 48
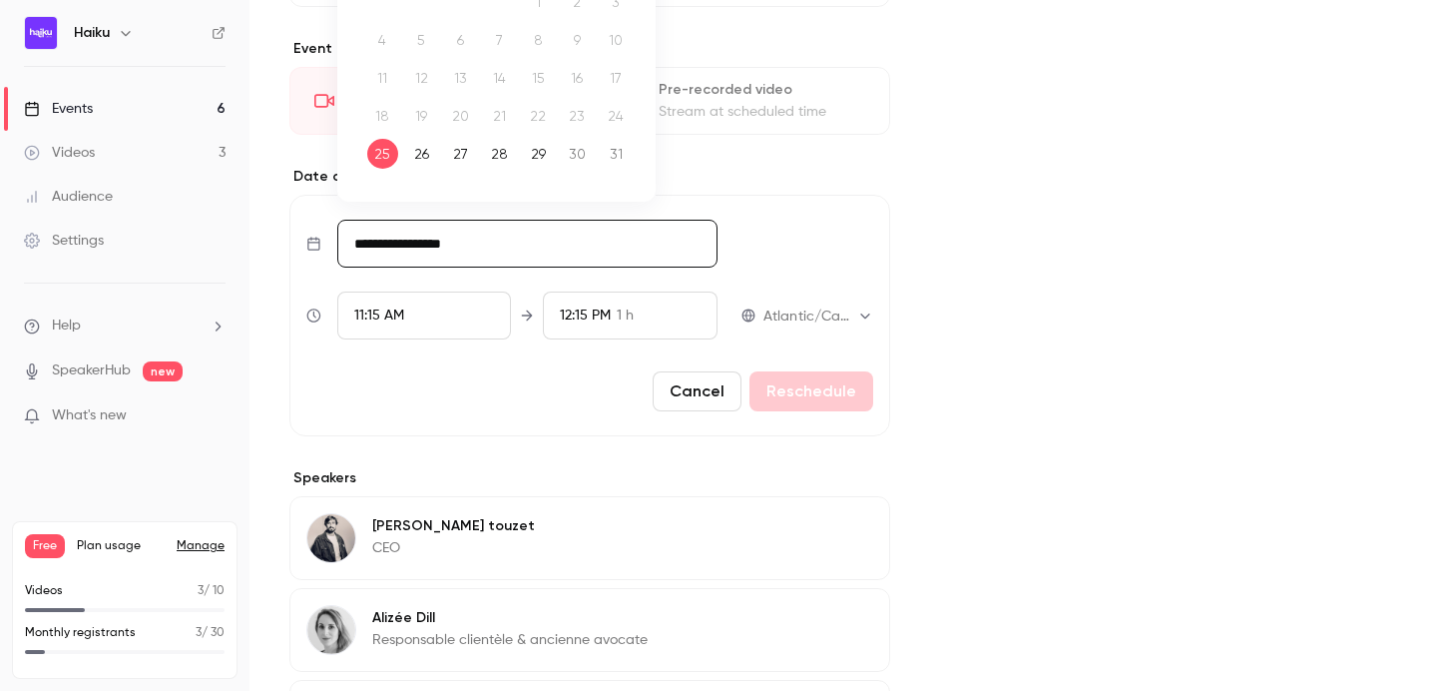
scroll to position [341, 0]
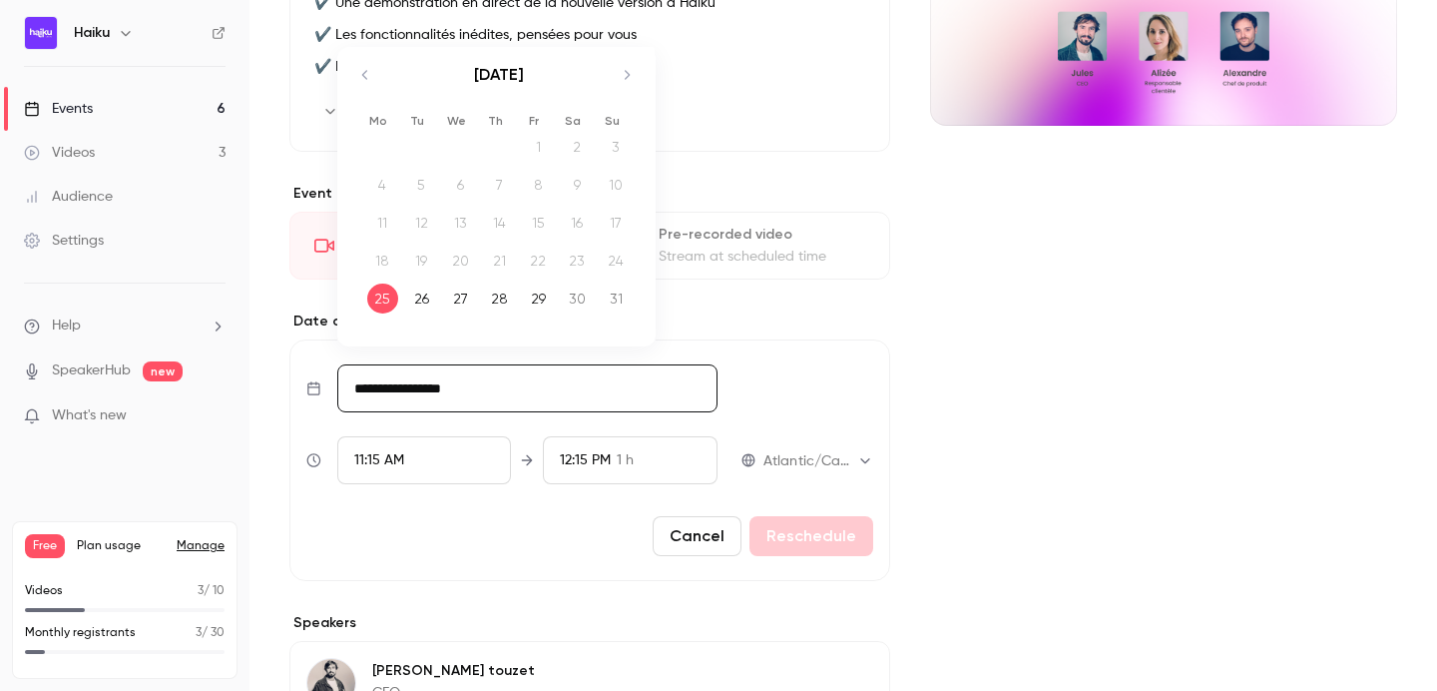
click at [622, 61] on div "[DATE]" at bounding box center [499, 85] width 280 height 77
click at [626, 72] on icon "Move forward to switch to the next month." at bounding box center [627, 74] width 5 height 9
click at [460, 183] on div "10" at bounding box center [460, 185] width 31 height 30
type input "**********"
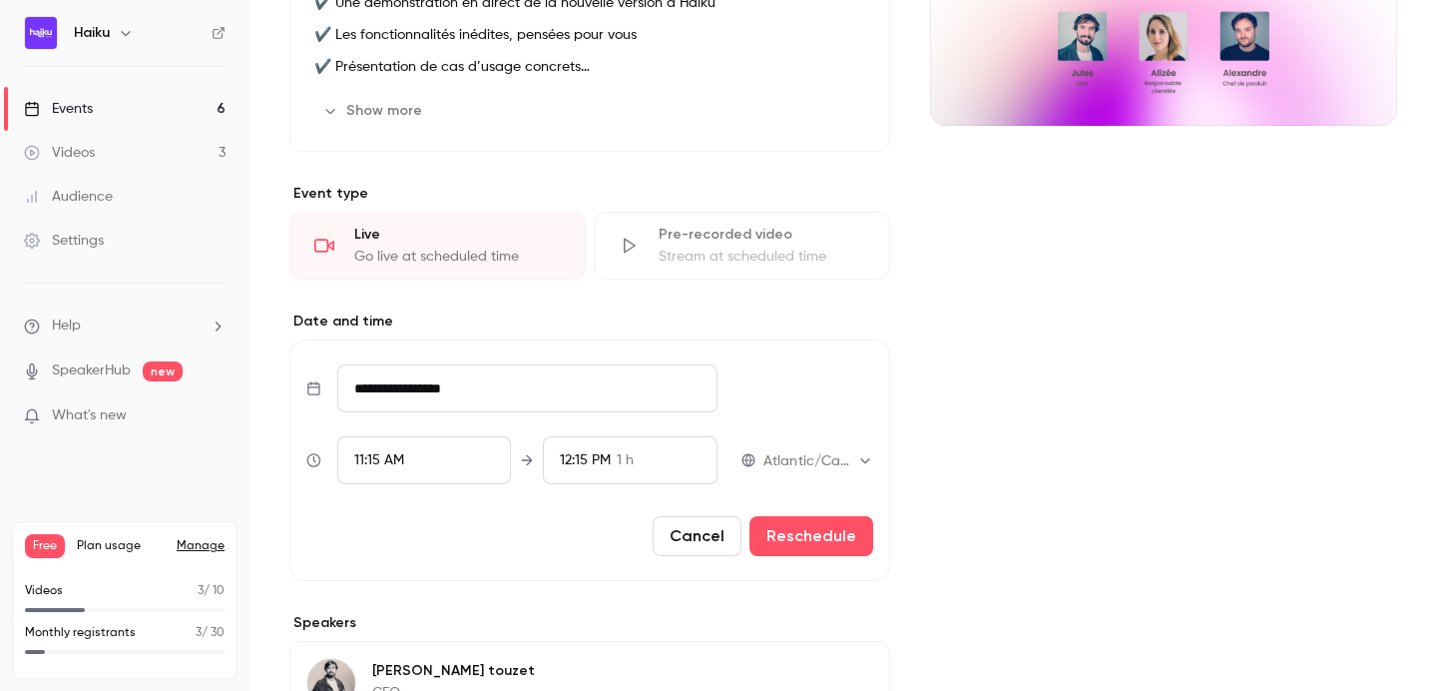
click at [401, 471] on div "11:15 AM" at bounding box center [424, 460] width 175 height 48
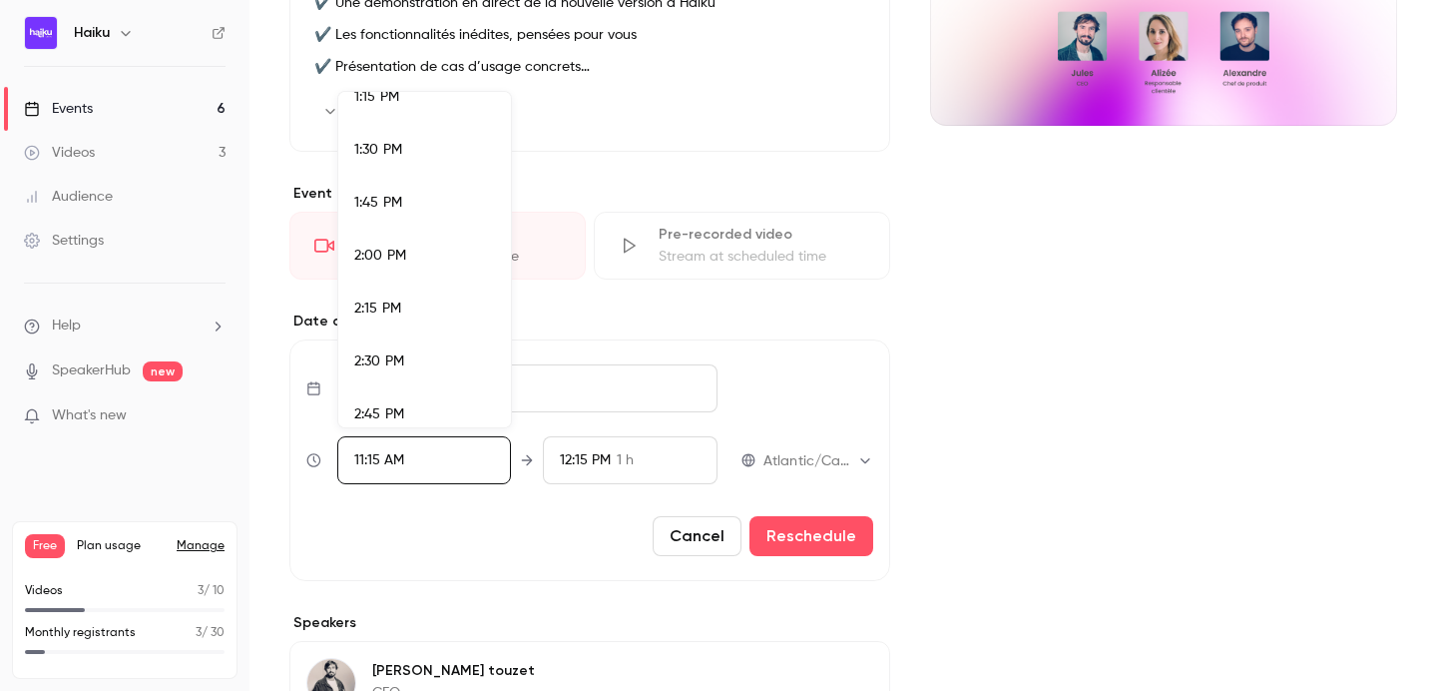
scroll to position [2831, 0]
click at [398, 350] on span "2:30 PM" at bounding box center [379, 355] width 50 height 14
click at [554, 552] on div at bounding box center [718, 345] width 1437 height 691
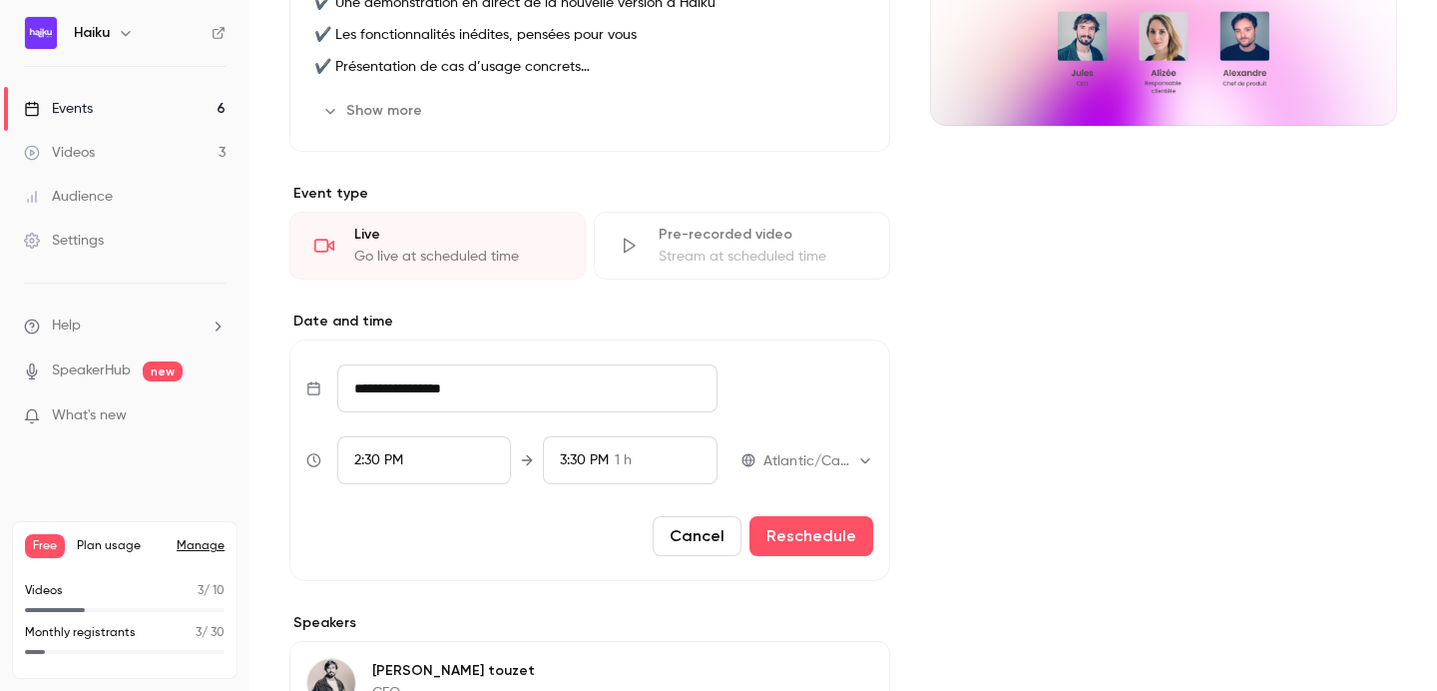
drag, startPoint x: 809, startPoint y: 546, endPoint x: 926, endPoint y: 487, distance: 131.7
click at [926, 487] on div "**********" at bounding box center [843, 450] width 1108 height 1224
click at [861, 473] on div "**********" at bounding box center [589, 460] width 567 height 48
click at [857, 459] on body "**********" at bounding box center [718, 345] width 1437 height 691
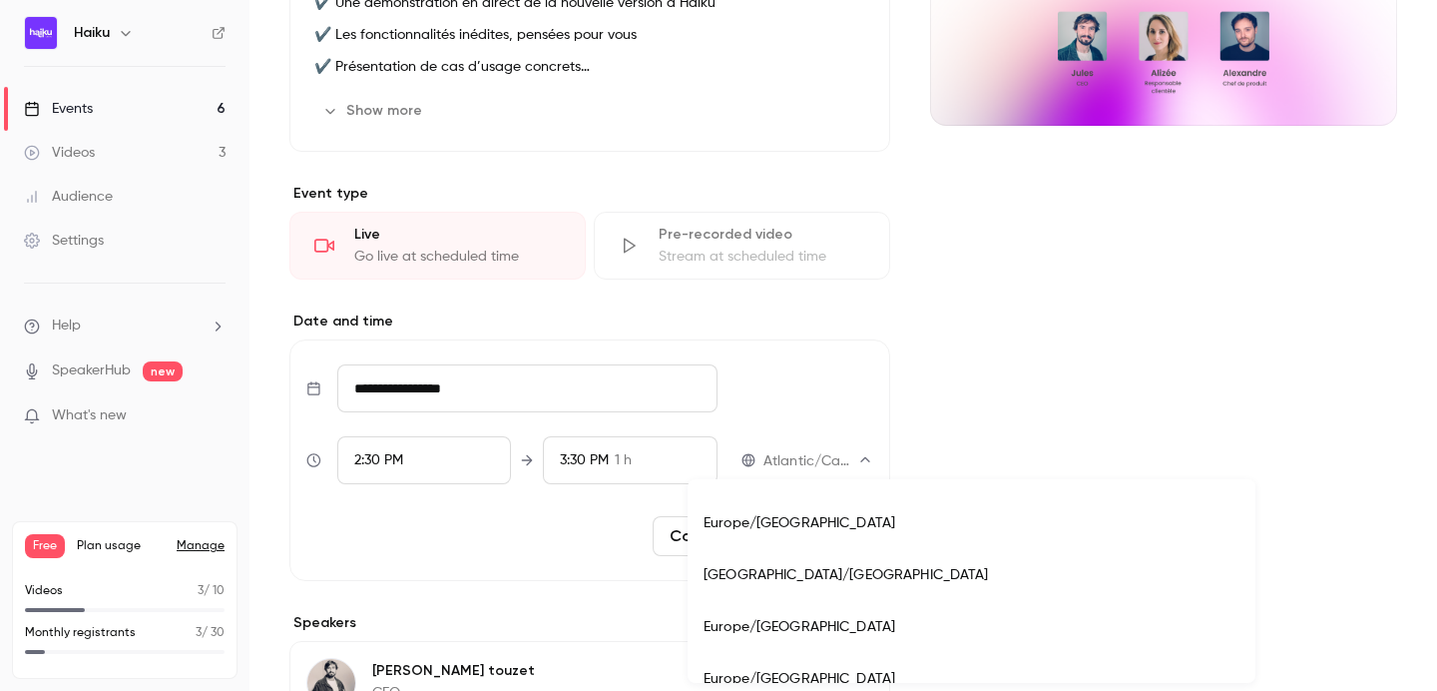
scroll to position [17813, 0]
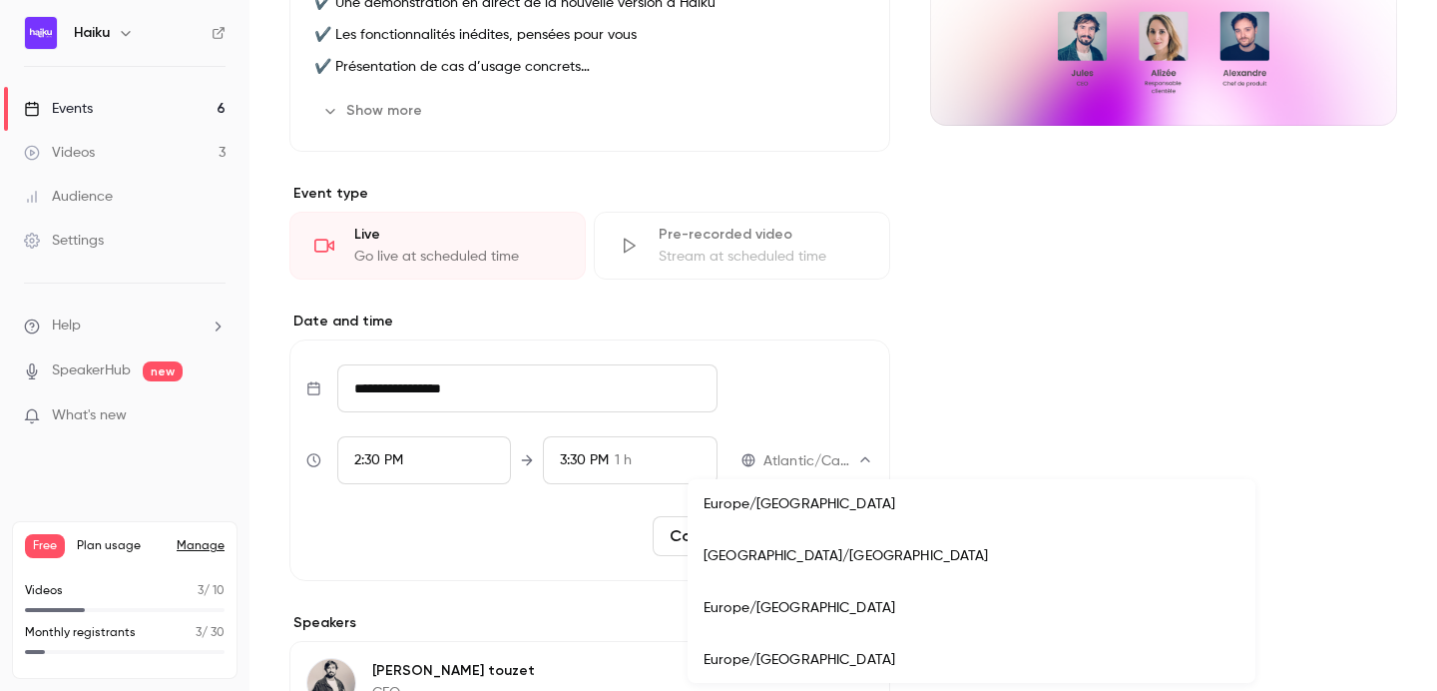
click at [789, 594] on li "Europe/[GEOGRAPHIC_DATA]" at bounding box center [972, 608] width 568 height 52
type input "**********"
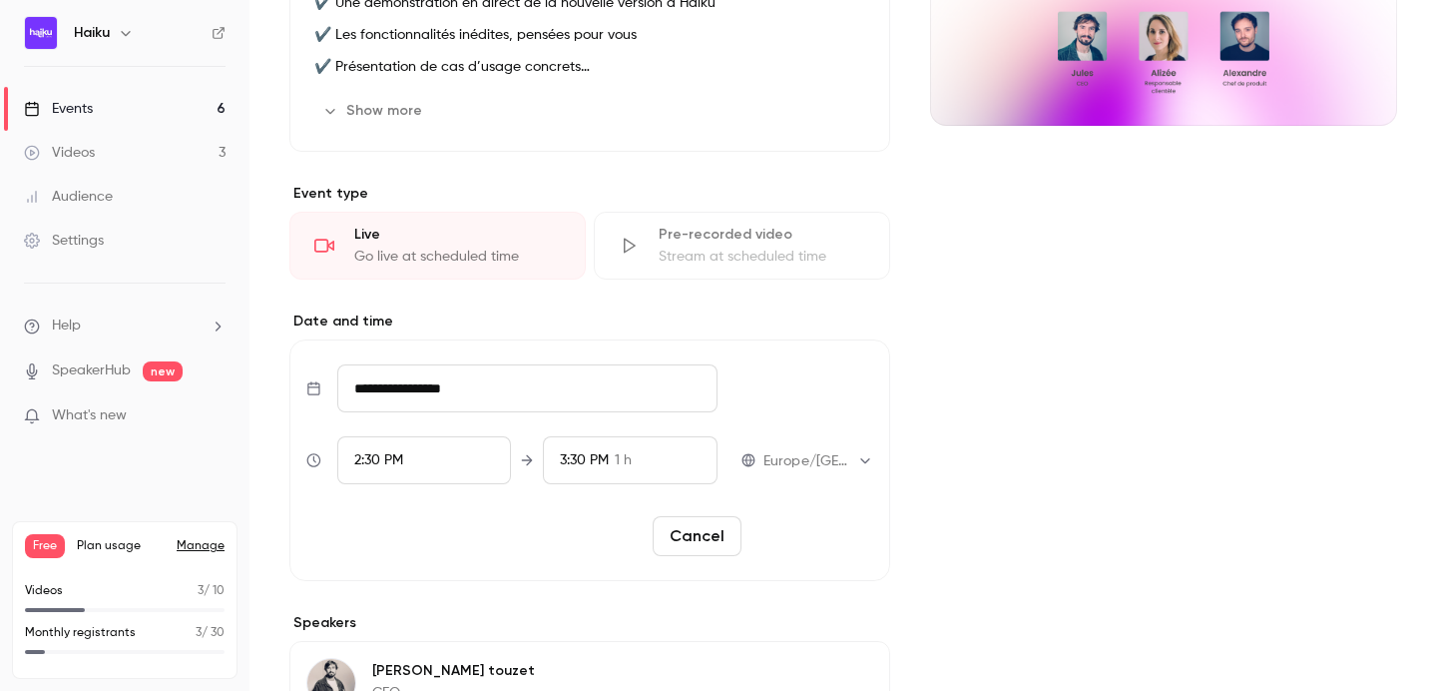
click at [798, 532] on button "Reschedule" at bounding box center [812, 536] width 124 height 40
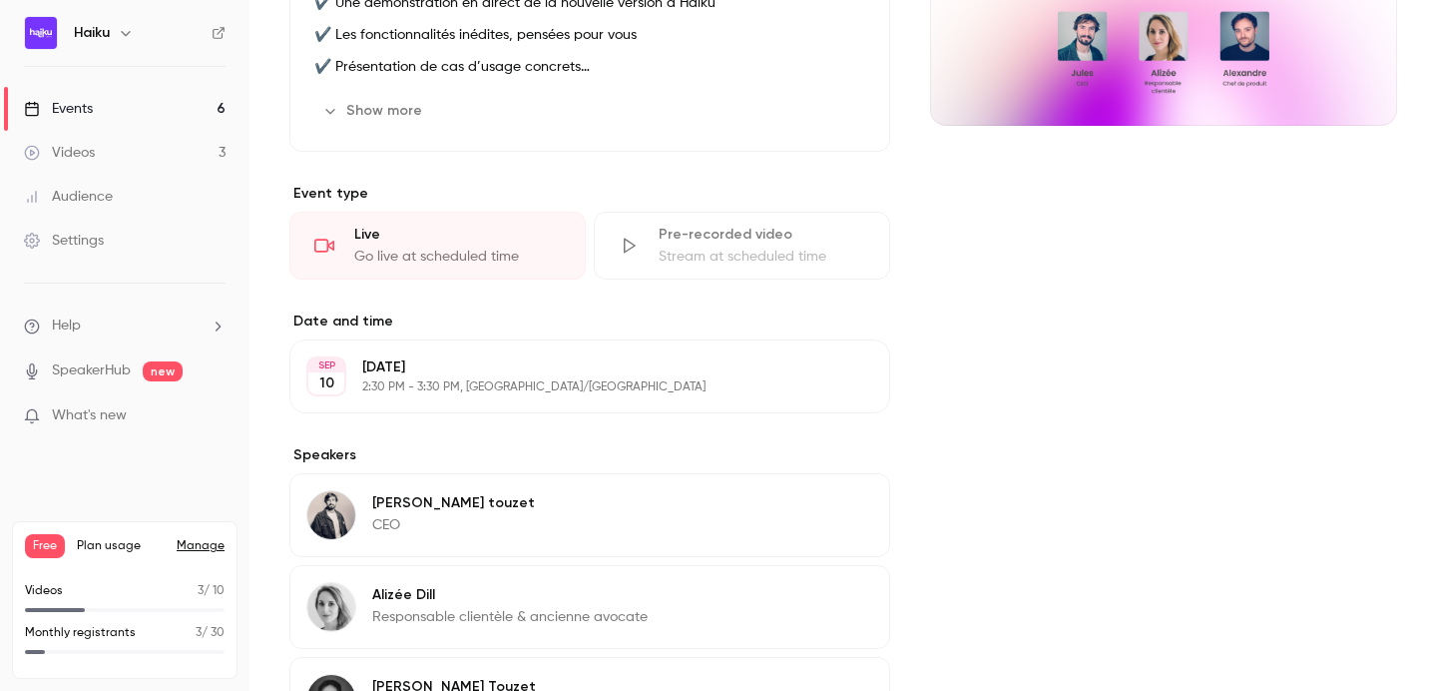
scroll to position [0, 0]
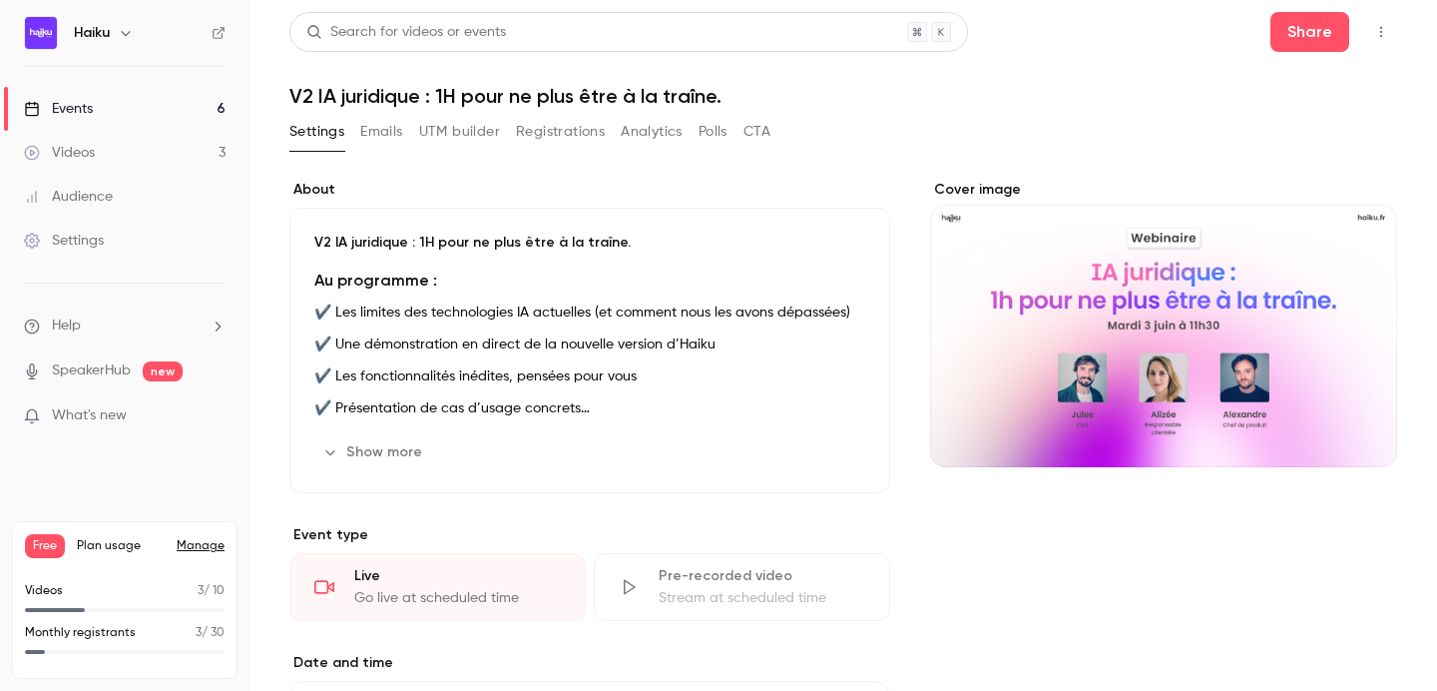
click at [138, 109] on link "Events 6" at bounding box center [125, 109] width 250 height 44
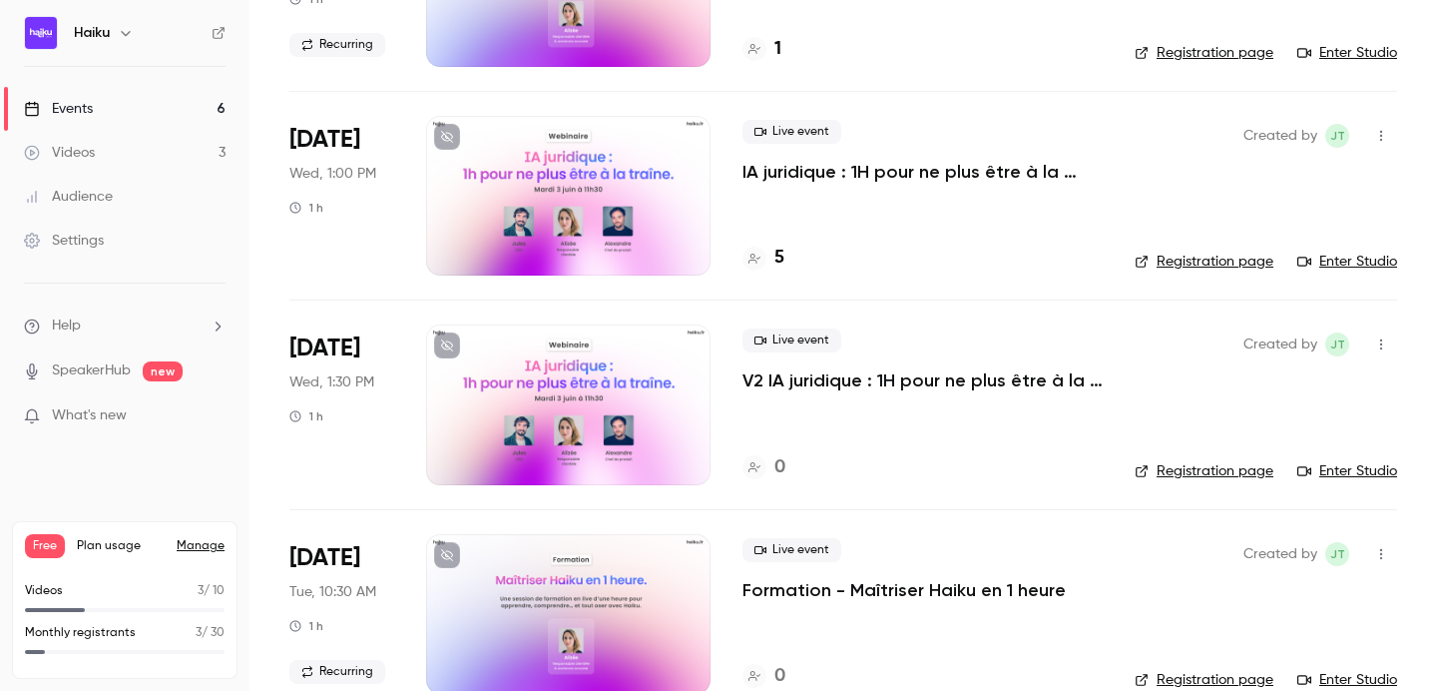
scroll to position [679, 0]
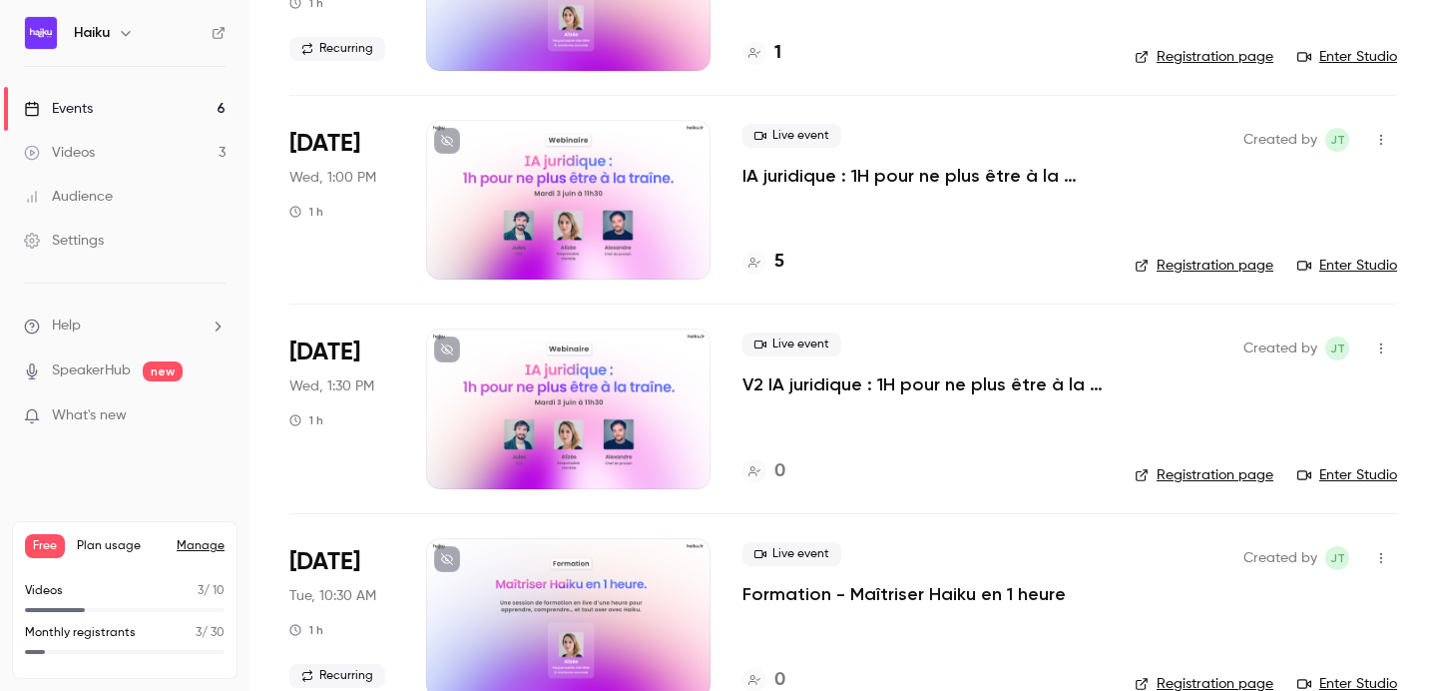
click at [1382, 135] on icon "button" at bounding box center [1382, 140] width 2 height 11
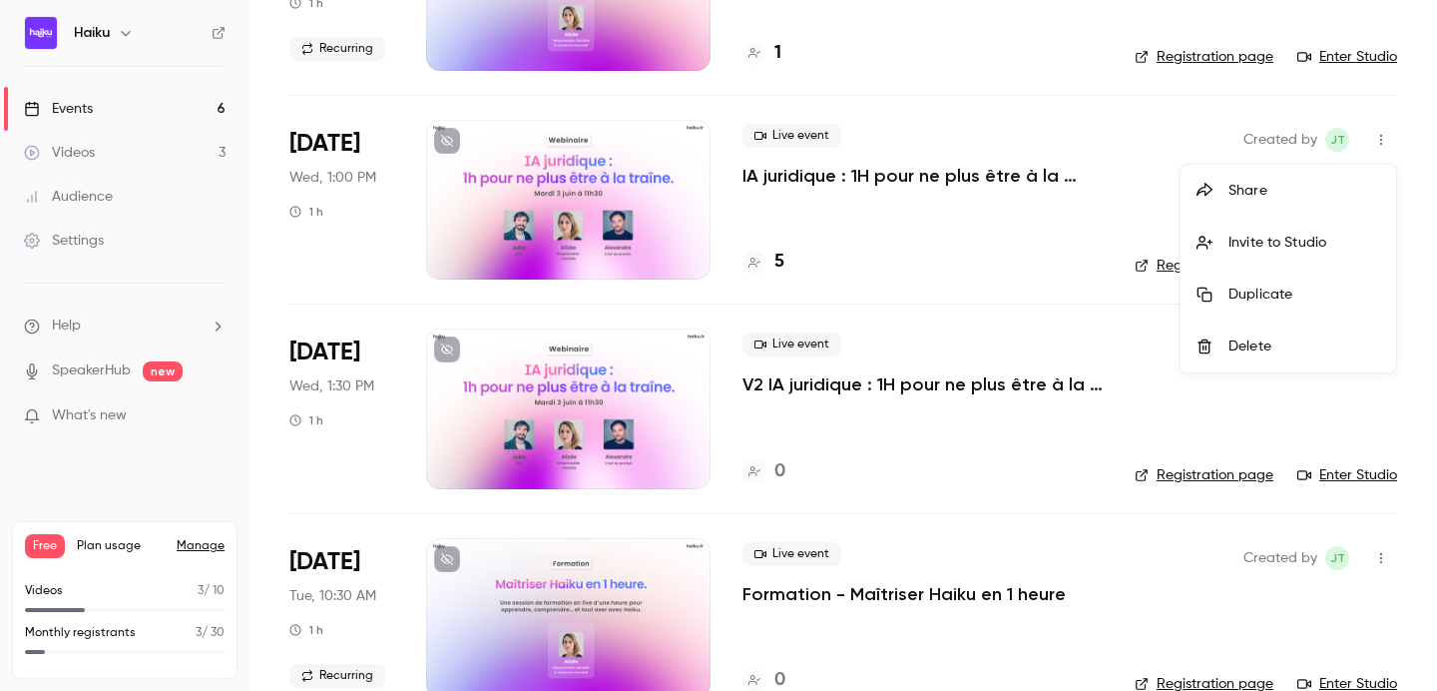
click at [1235, 340] on div "Delete" at bounding box center [1305, 346] width 152 height 20
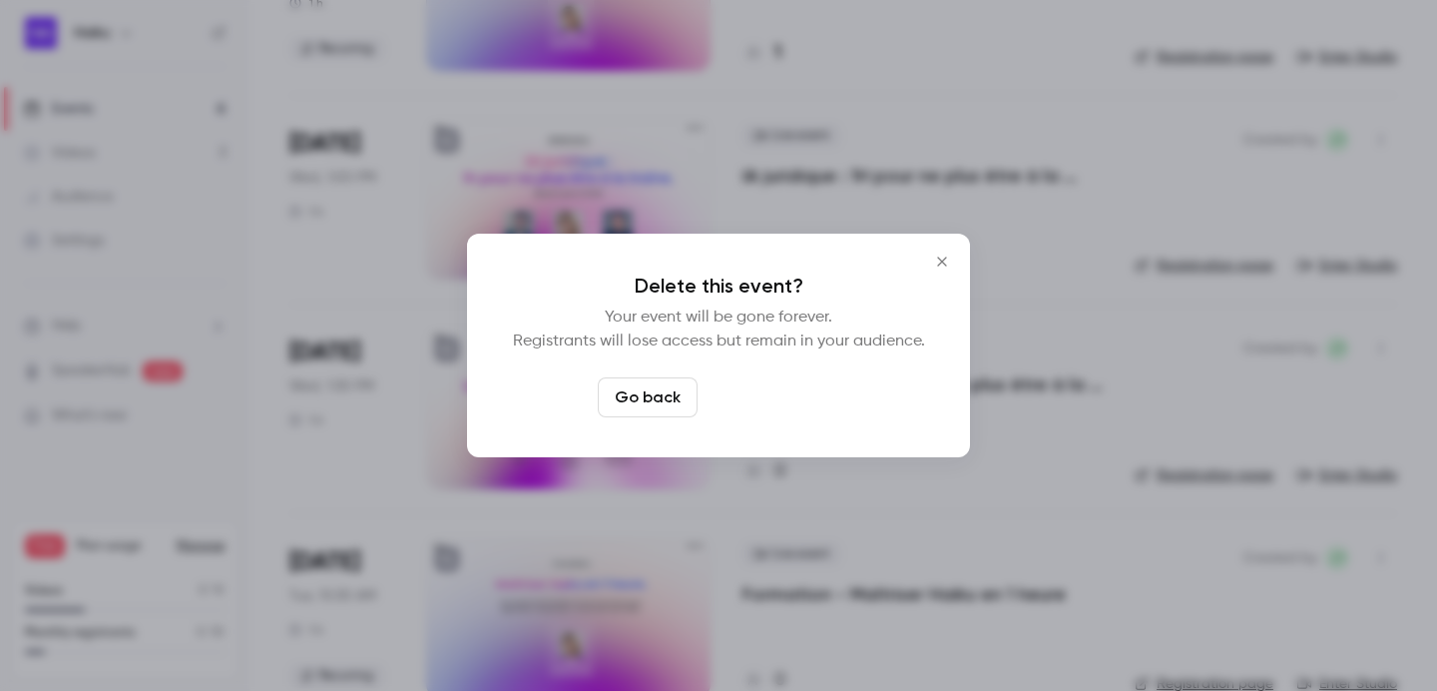
click at [746, 413] on button "Delete event" at bounding box center [773, 397] width 134 height 40
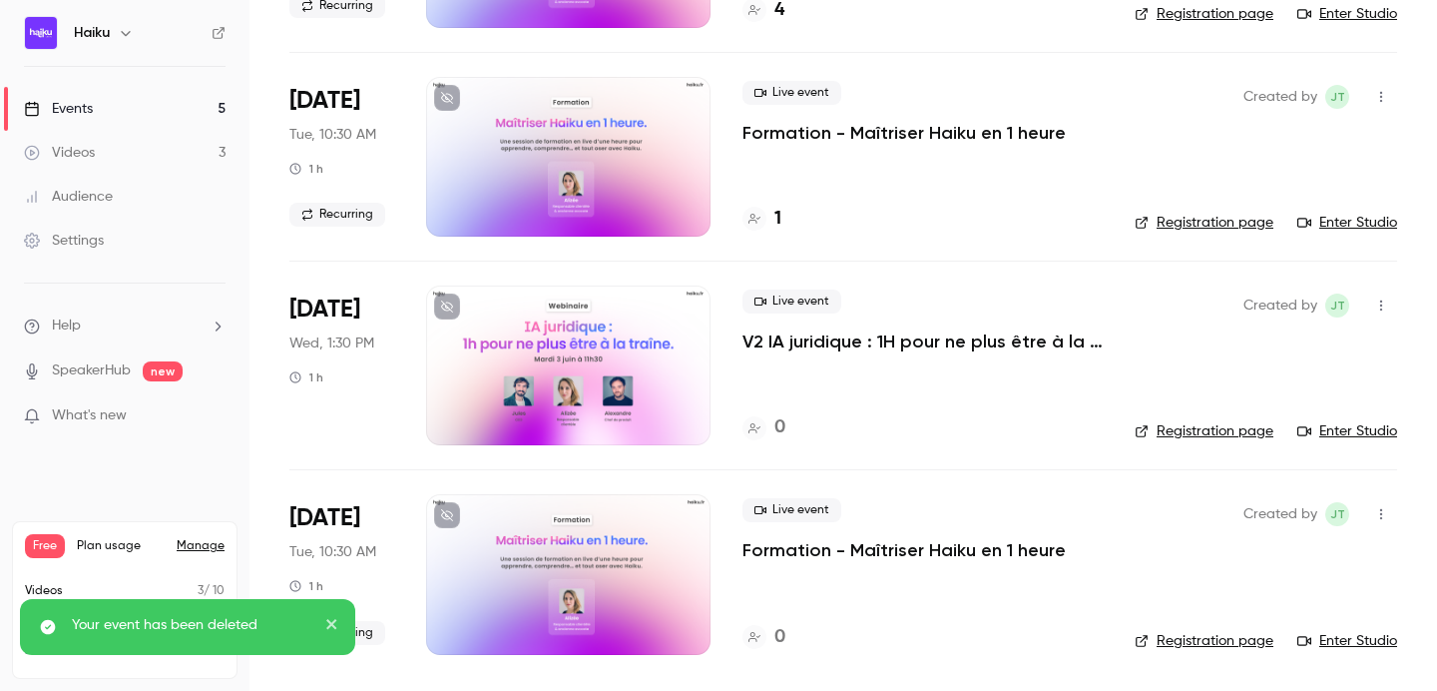
scroll to position [512, 0]
click at [822, 354] on div "Live event V2 IA juridique : 1H pour ne plus être à la traîne. 0" at bounding box center [923, 366] width 360 height 160
click at [788, 338] on p "V2 IA juridique : 1H pour ne plus être à la traîne." at bounding box center [923, 342] width 360 height 24
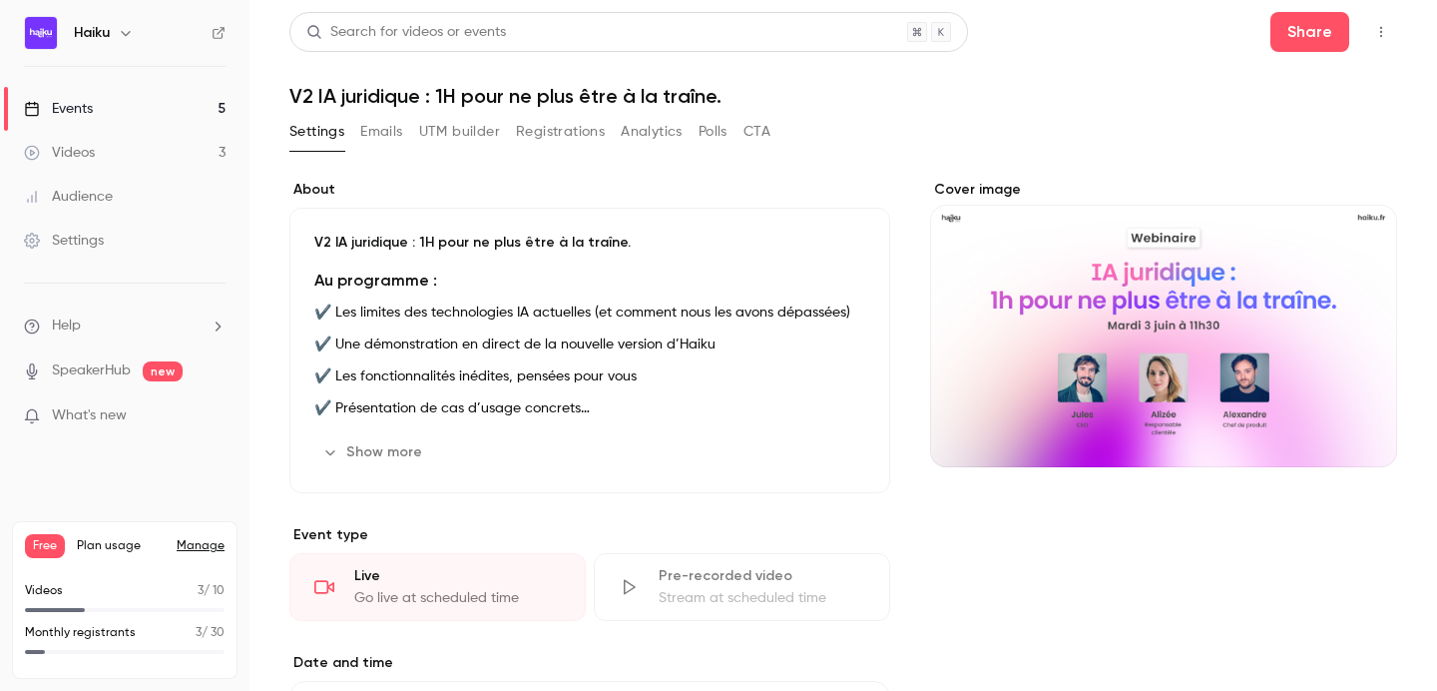
click at [384, 132] on button "Emails" at bounding box center [381, 132] width 42 height 32
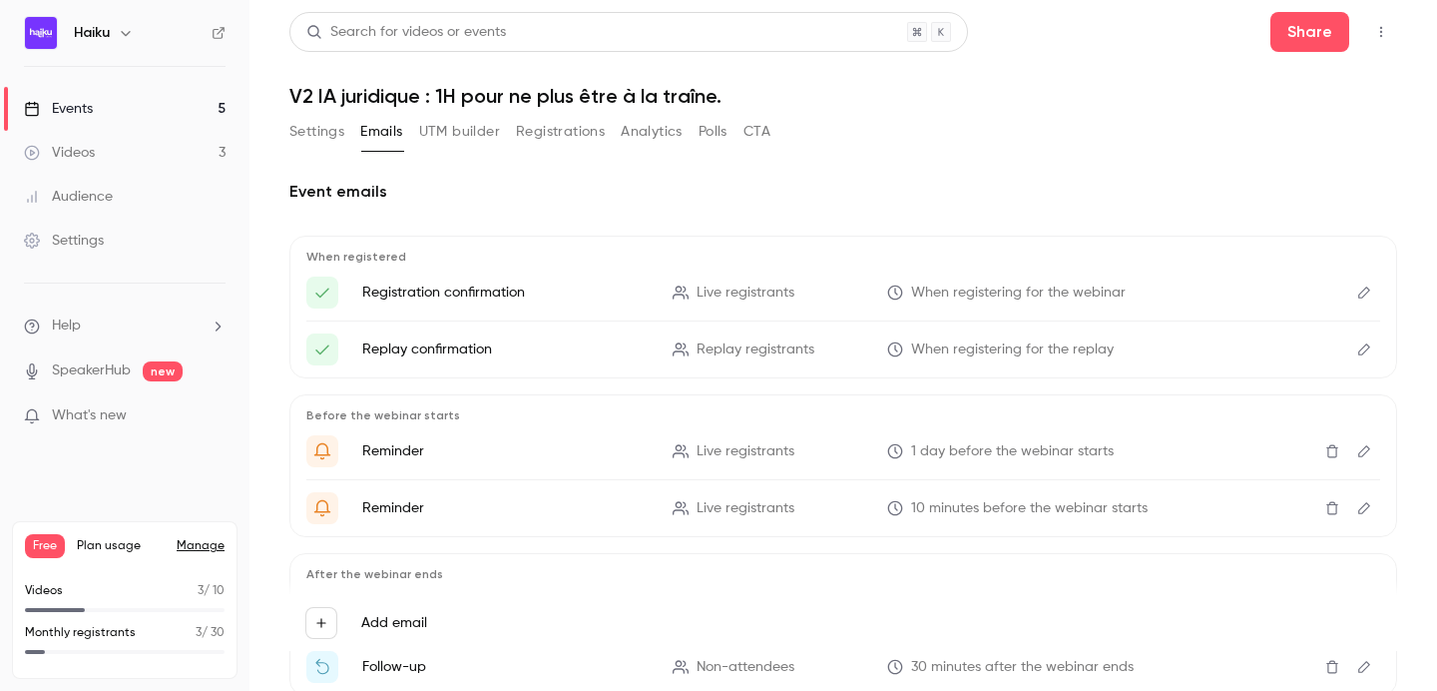
click at [1361, 284] on button "Edit" at bounding box center [1365, 293] width 32 height 32
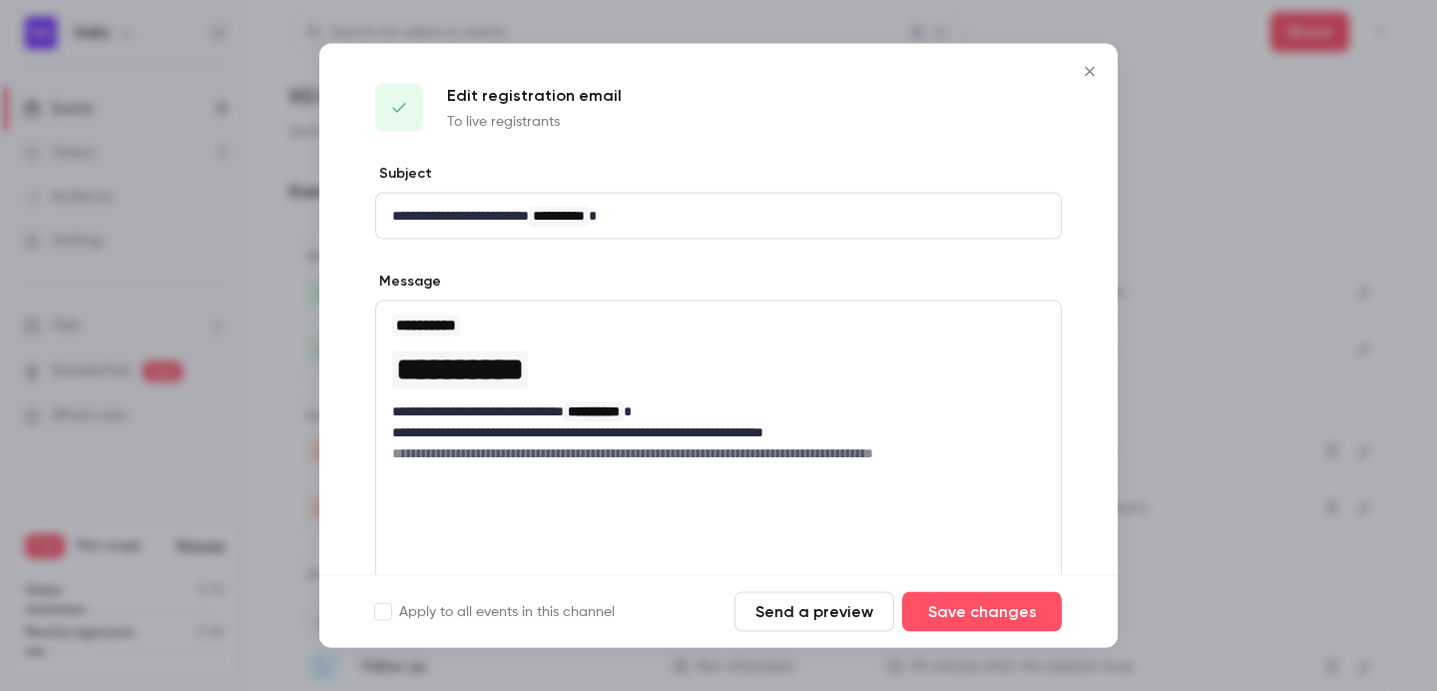
click at [817, 619] on button "Send a preview" at bounding box center [815, 612] width 160 height 40
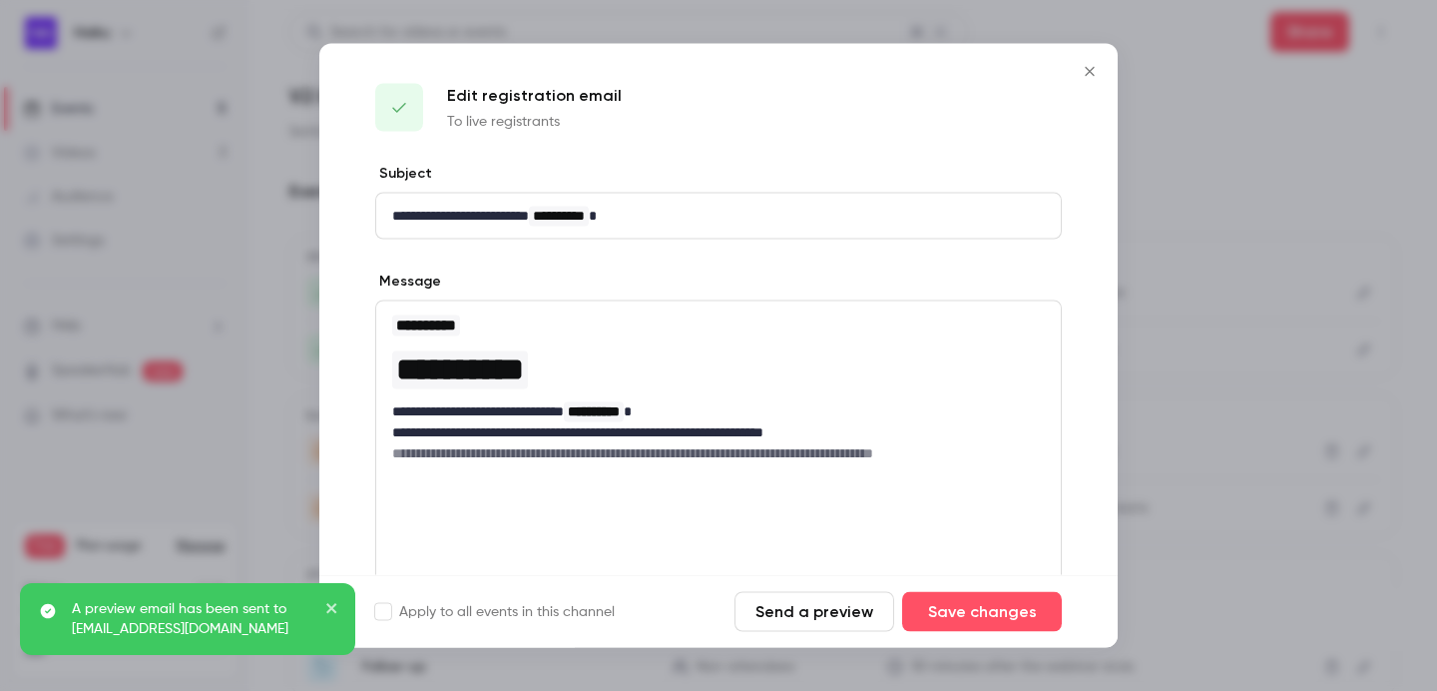
click at [1095, 71] on icon "Close" at bounding box center [1090, 72] width 24 height 16
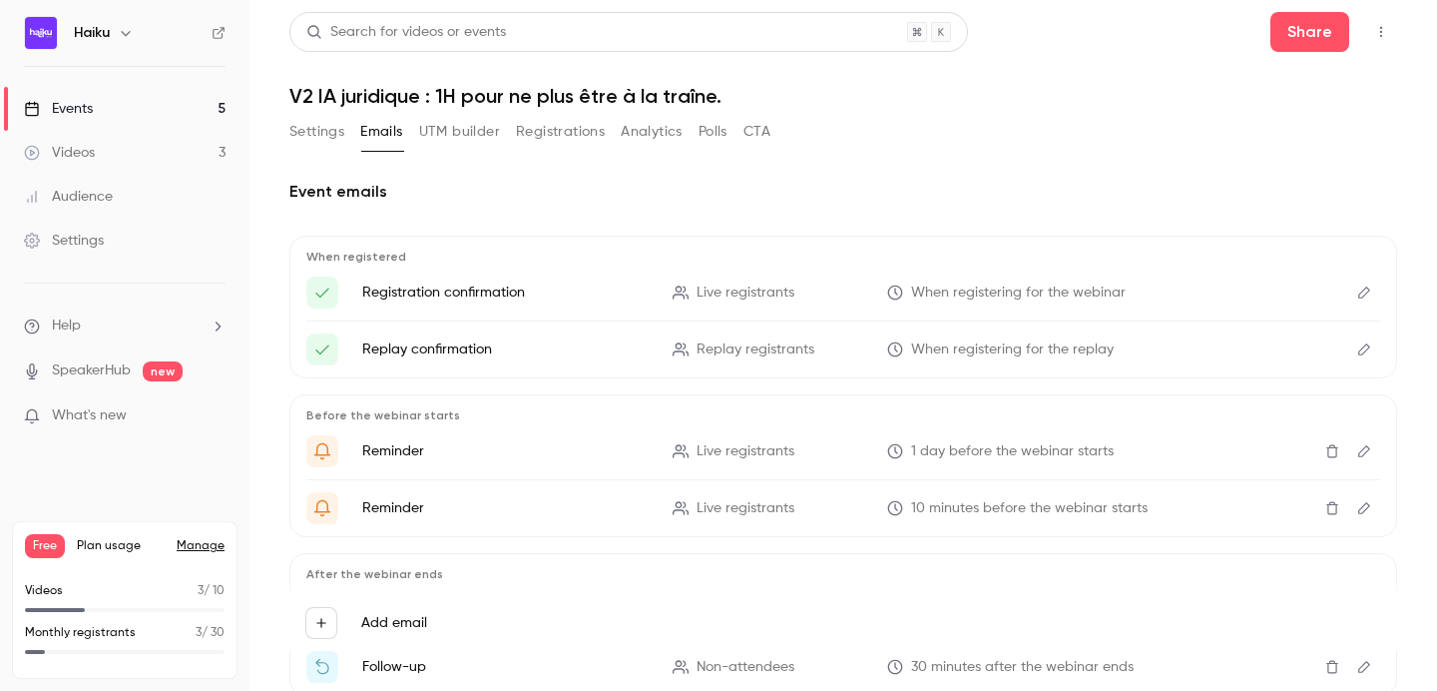
click at [1397, 42] on main "Search for videos or events Share V2 IA juridique : 1H pour ne plus être à la t…" at bounding box center [844, 345] width 1188 height 691
click at [1388, 42] on button "button" at bounding box center [1382, 32] width 32 height 32
click at [186, 159] on div at bounding box center [718, 345] width 1437 height 691
click at [313, 136] on button "Settings" at bounding box center [316, 132] width 55 height 32
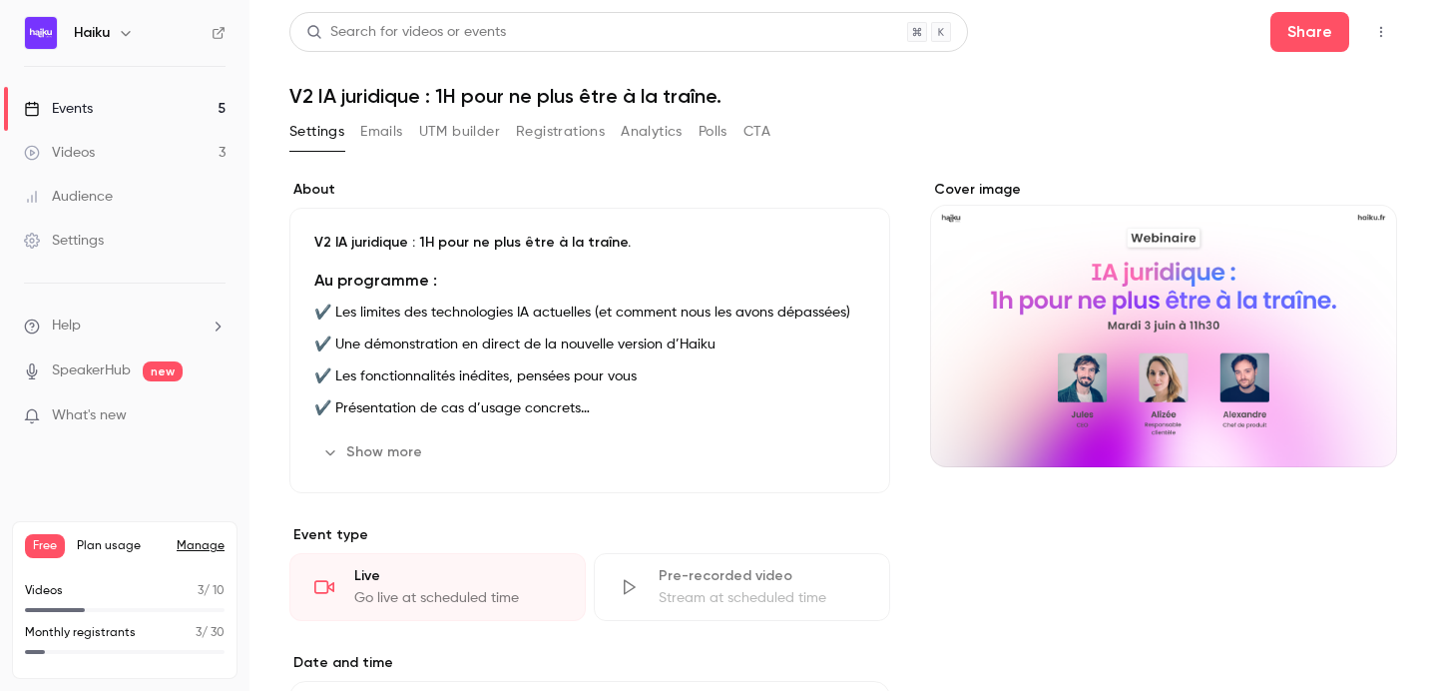
scroll to position [13, 0]
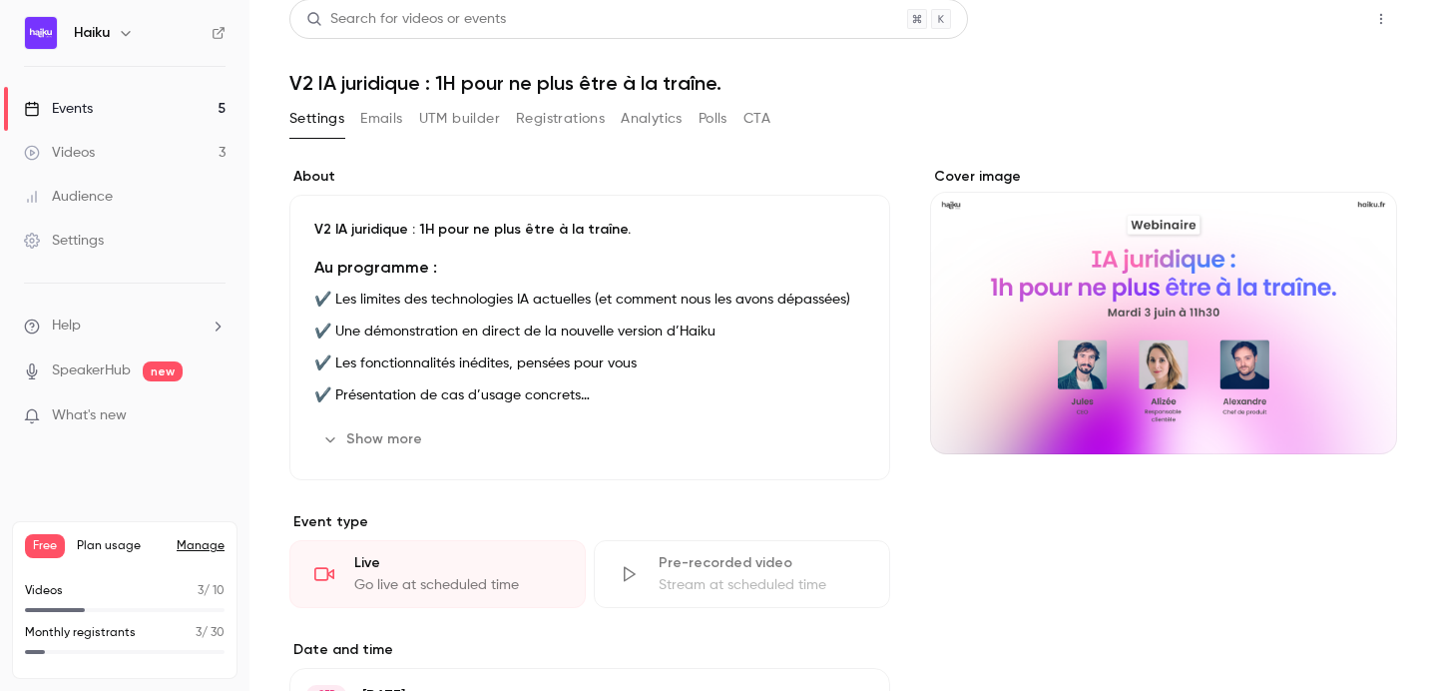
click at [1305, 20] on button "Share" at bounding box center [1310, 19] width 79 height 40
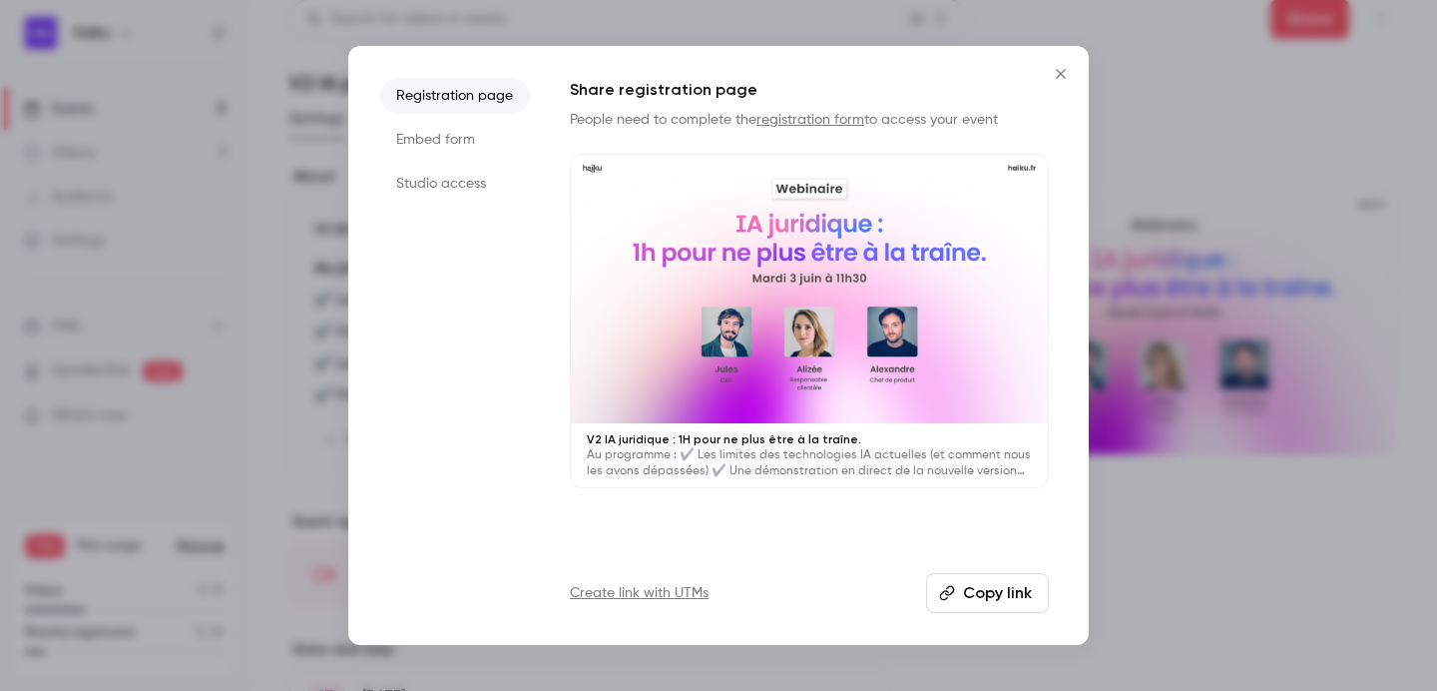
click at [969, 593] on button "Copy link" at bounding box center [987, 593] width 123 height 40
click at [1155, 248] on div at bounding box center [718, 345] width 1437 height 691
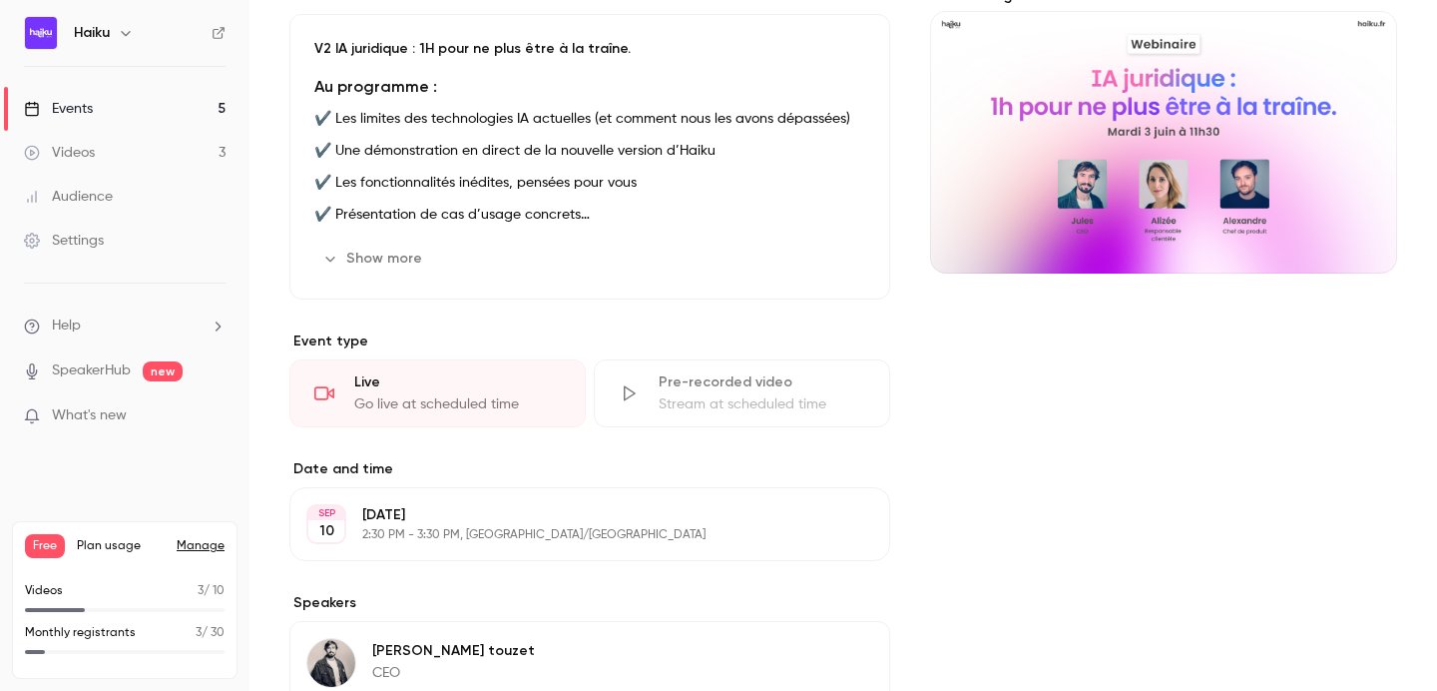
scroll to position [0, 0]
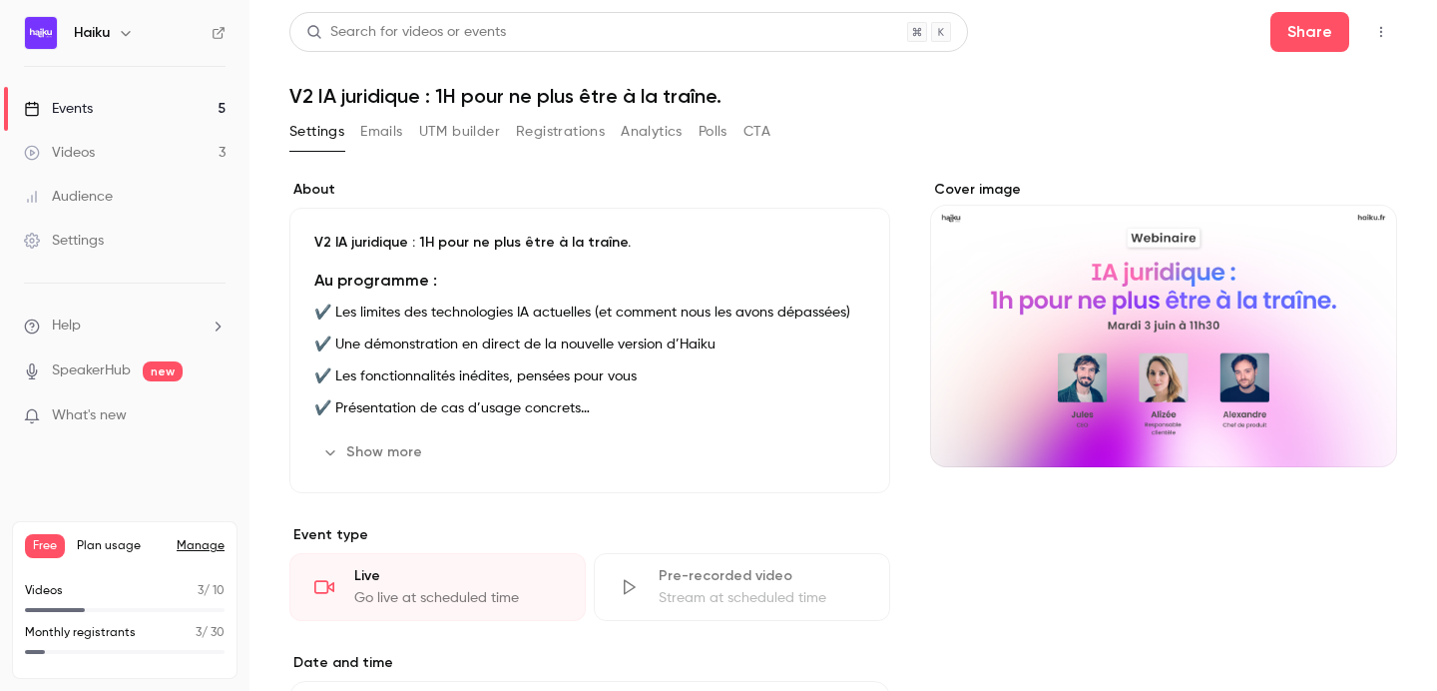
click at [1384, 42] on button "button" at bounding box center [1382, 32] width 32 height 32
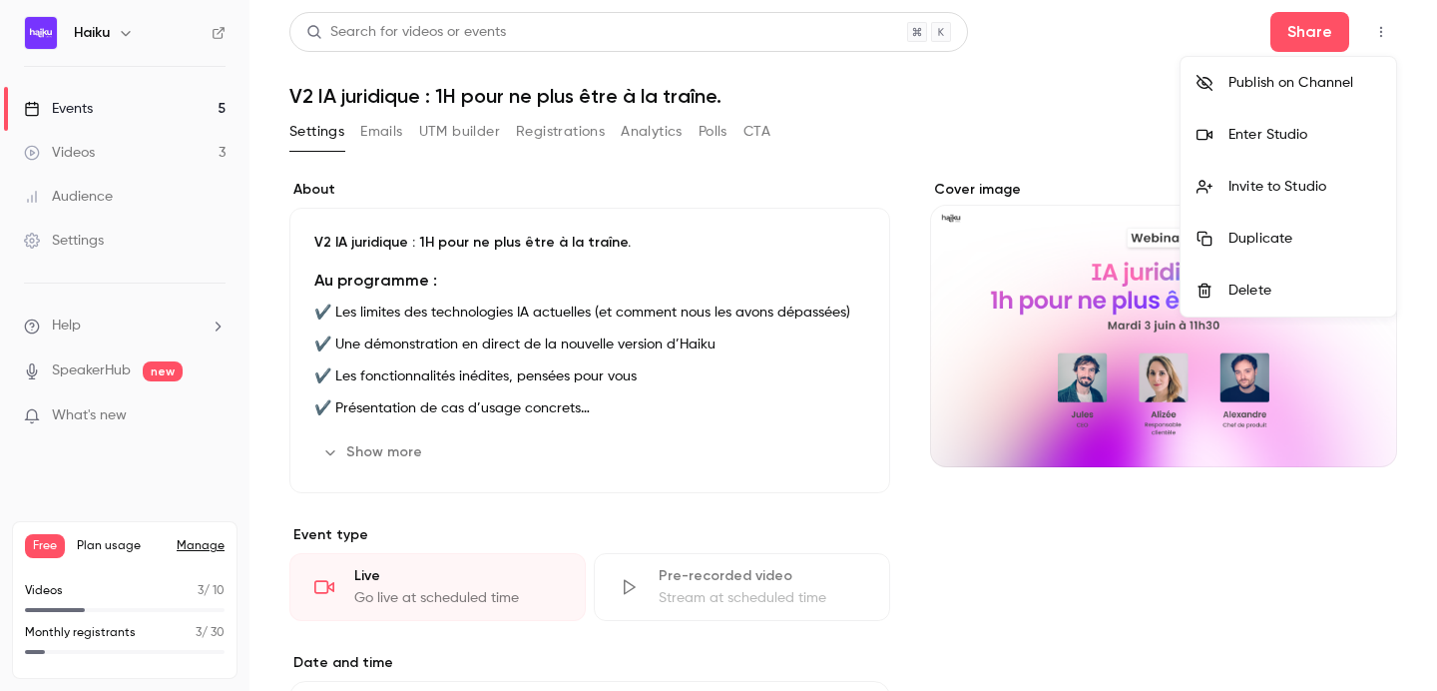
click at [970, 121] on div at bounding box center [718, 345] width 1437 height 691
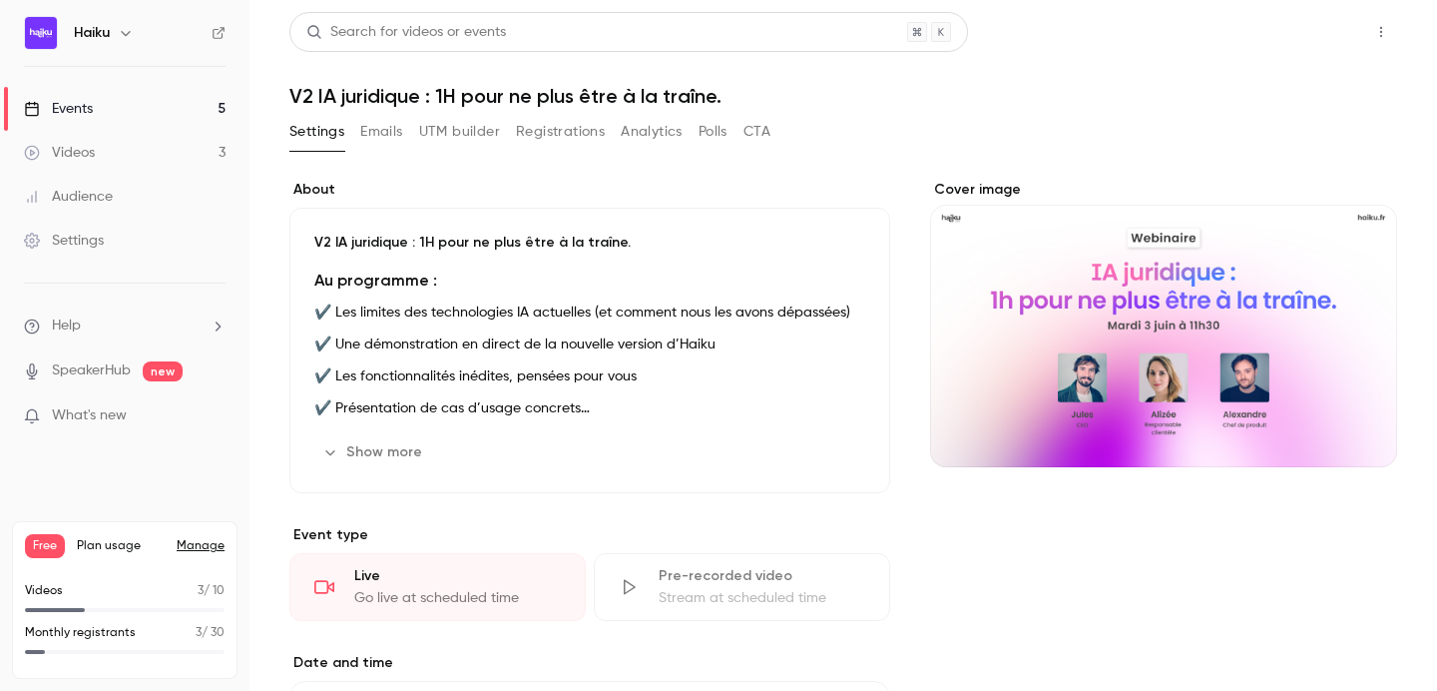
click at [1315, 27] on button "Share" at bounding box center [1310, 32] width 79 height 40
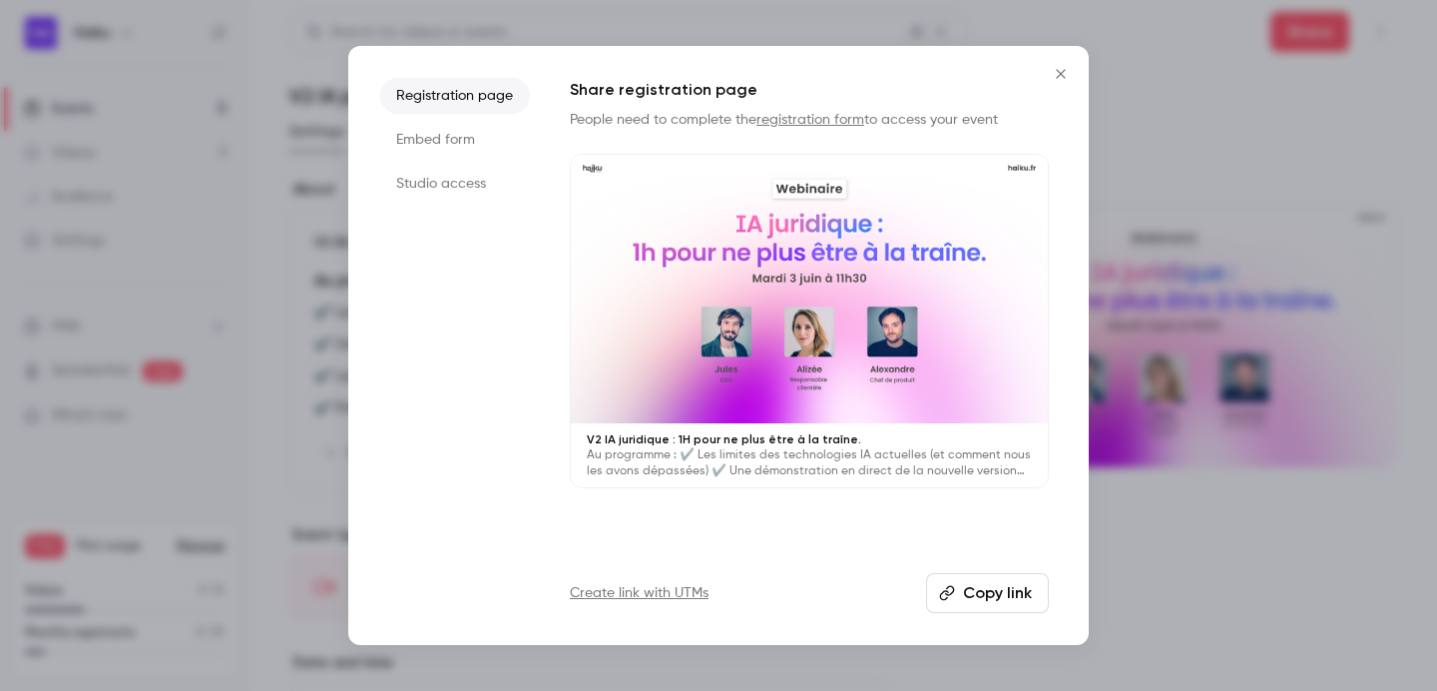
click at [979, 586] on button "Copy link" at bounding box center [987, 593] width 123 height 40
click at [1157, 153] on div at bounding box center [718, 345] width 1437 height 691
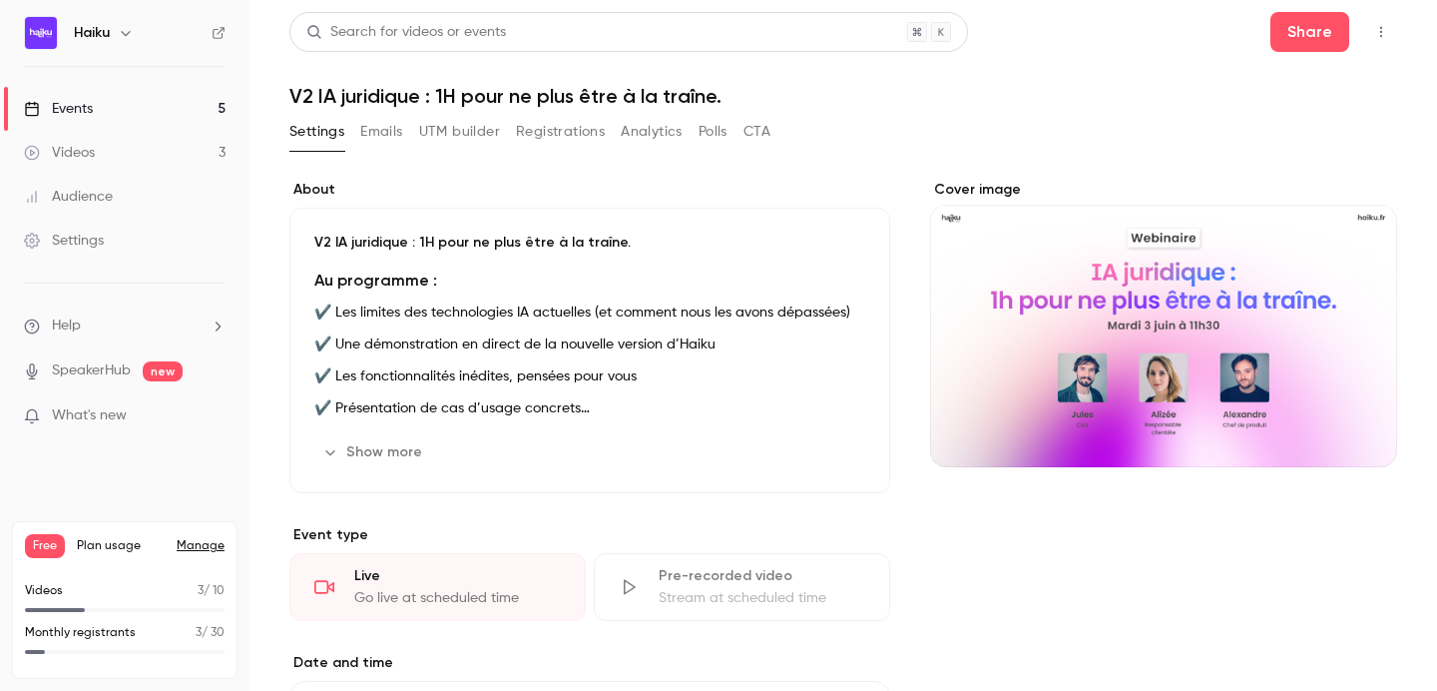
click at [364, 125] on button "Emails" at bounding box center [381, 132] width 42 height 32
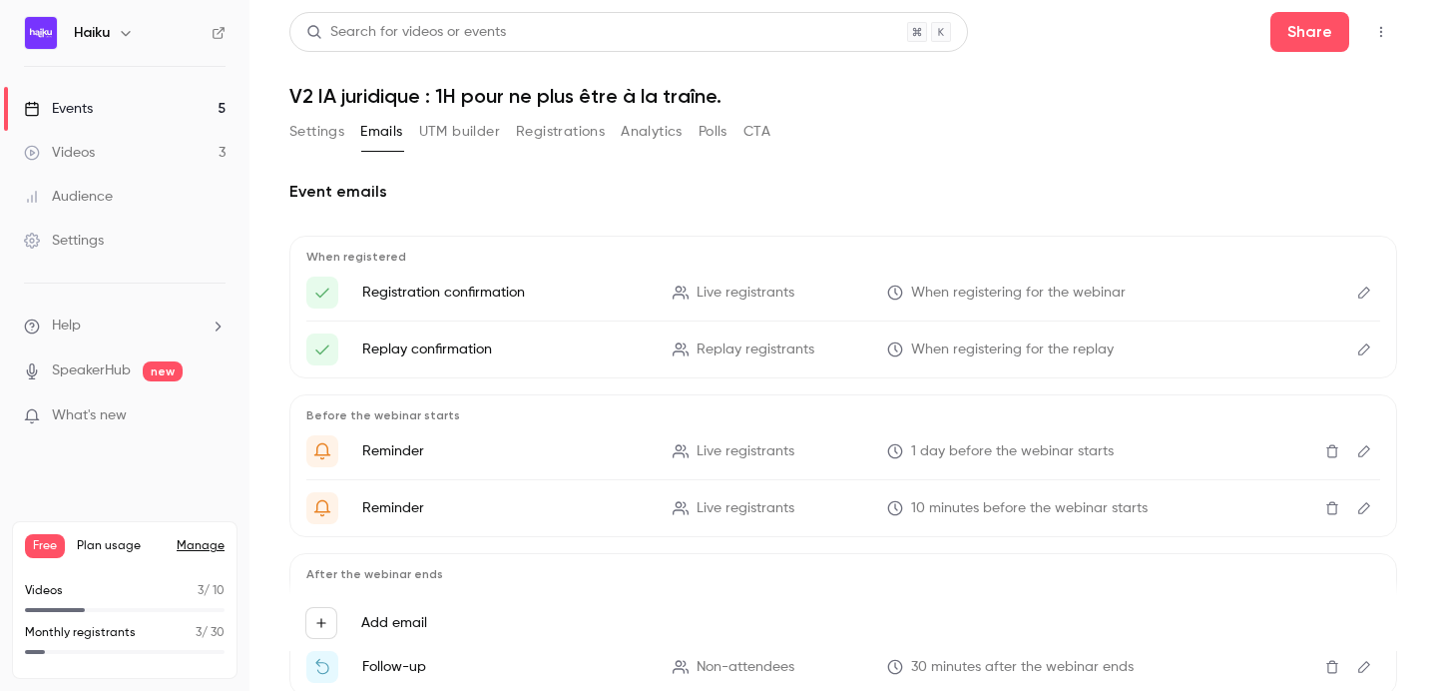
click at [1366, 449] on icon "Edit" at bounding box center [1365, 451] width 16 height 14
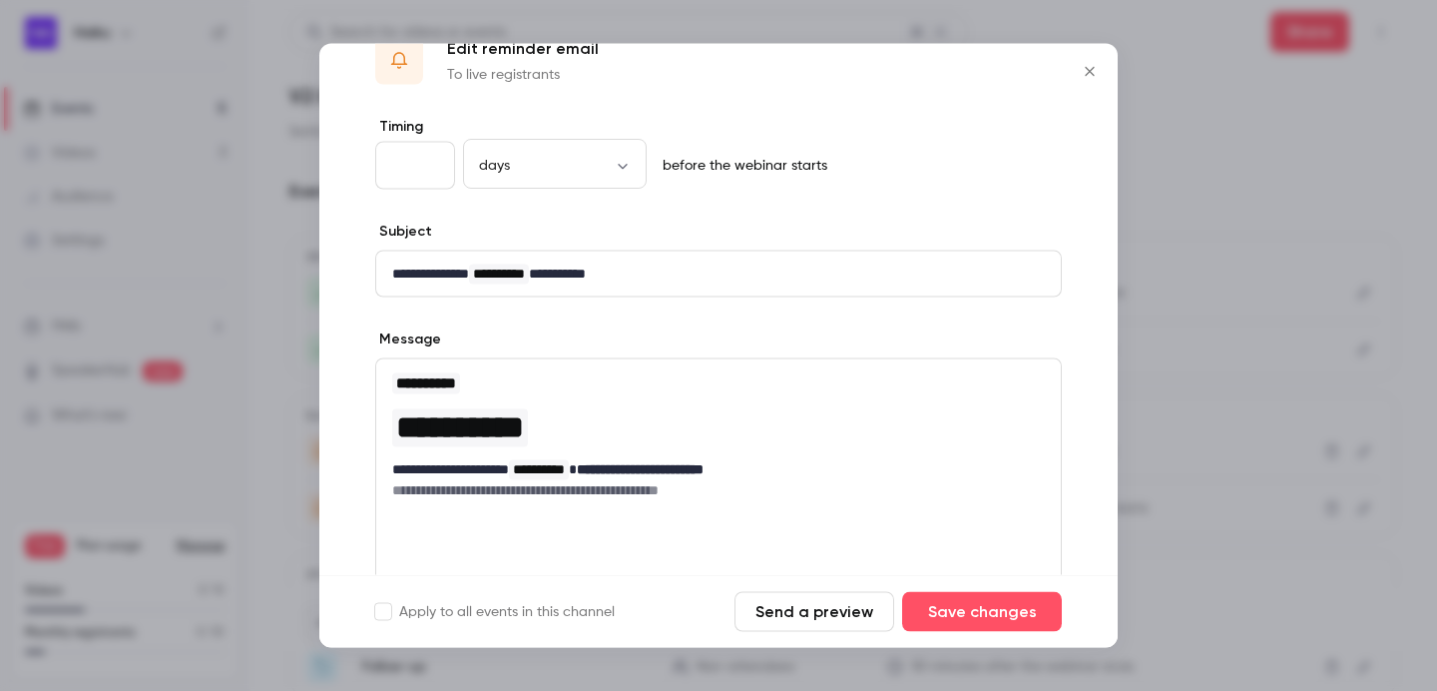
scroll to position [158, 0]
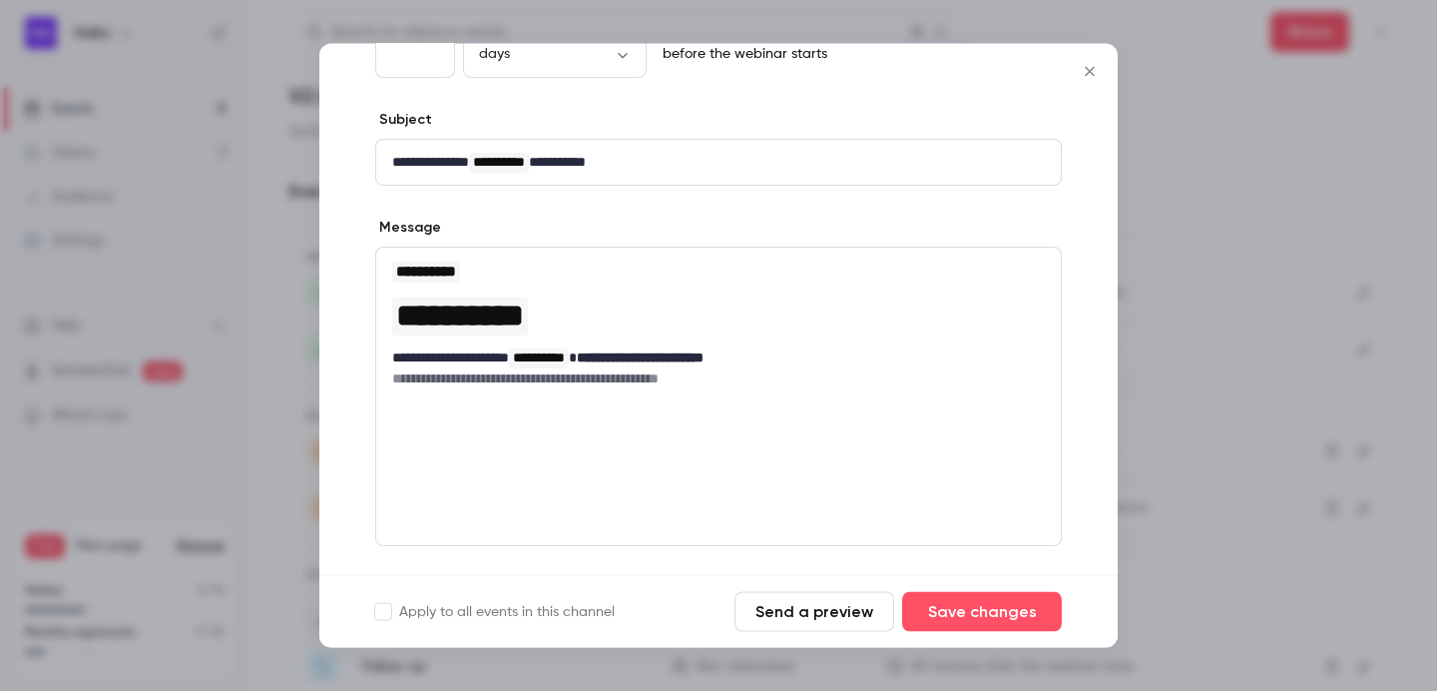
click at [775, 423] on div "**********" at bounding box center [718, 397] width 687 height 299
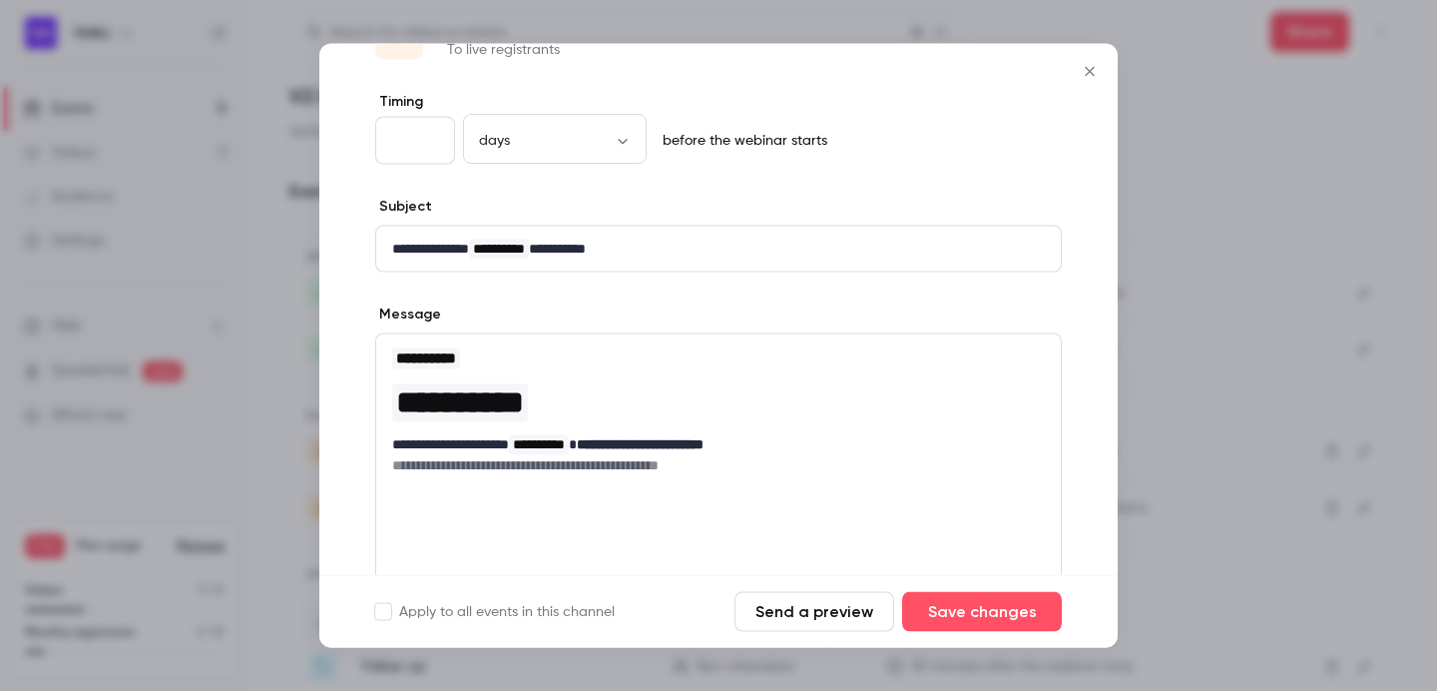
scroll to position [0, 0]
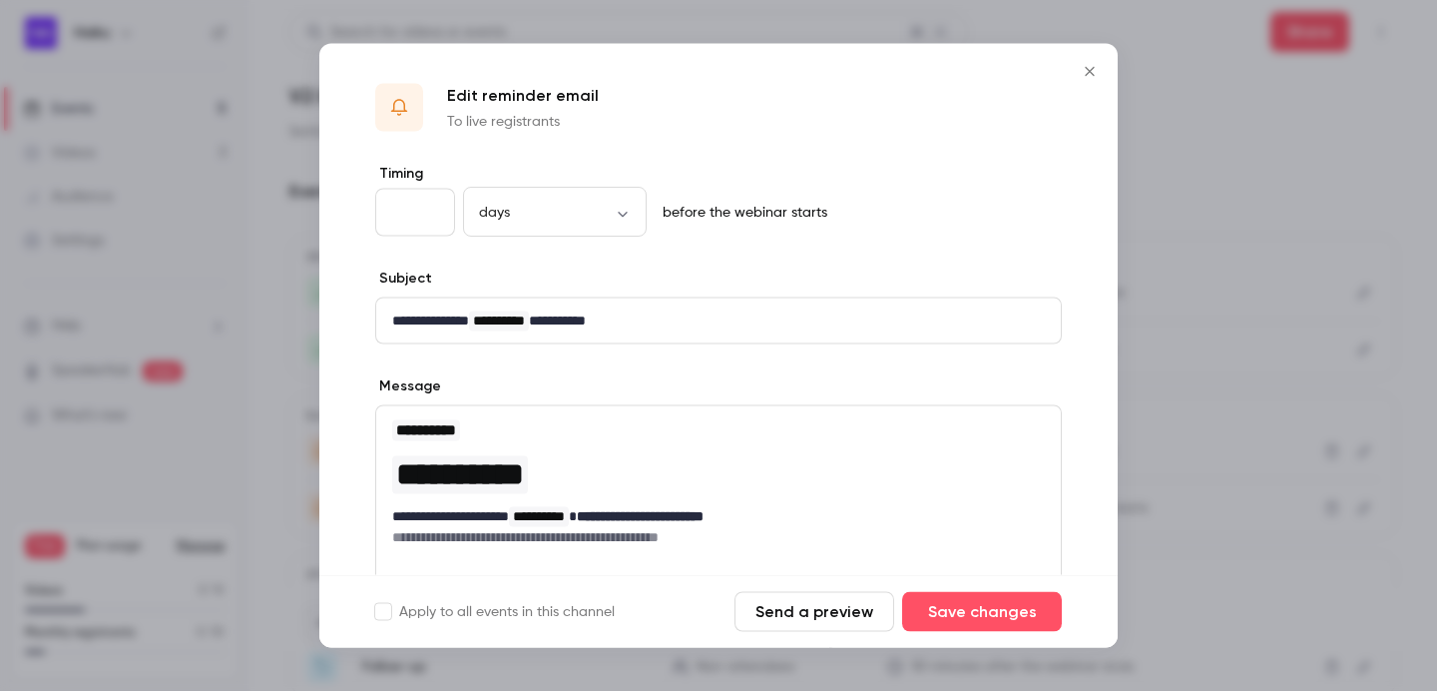
click at [1088, 66] on icon "Close" at bounding box center [1090, 72] width 24 height 16
